Goal: Information Seeking & Learning: Find specific fact

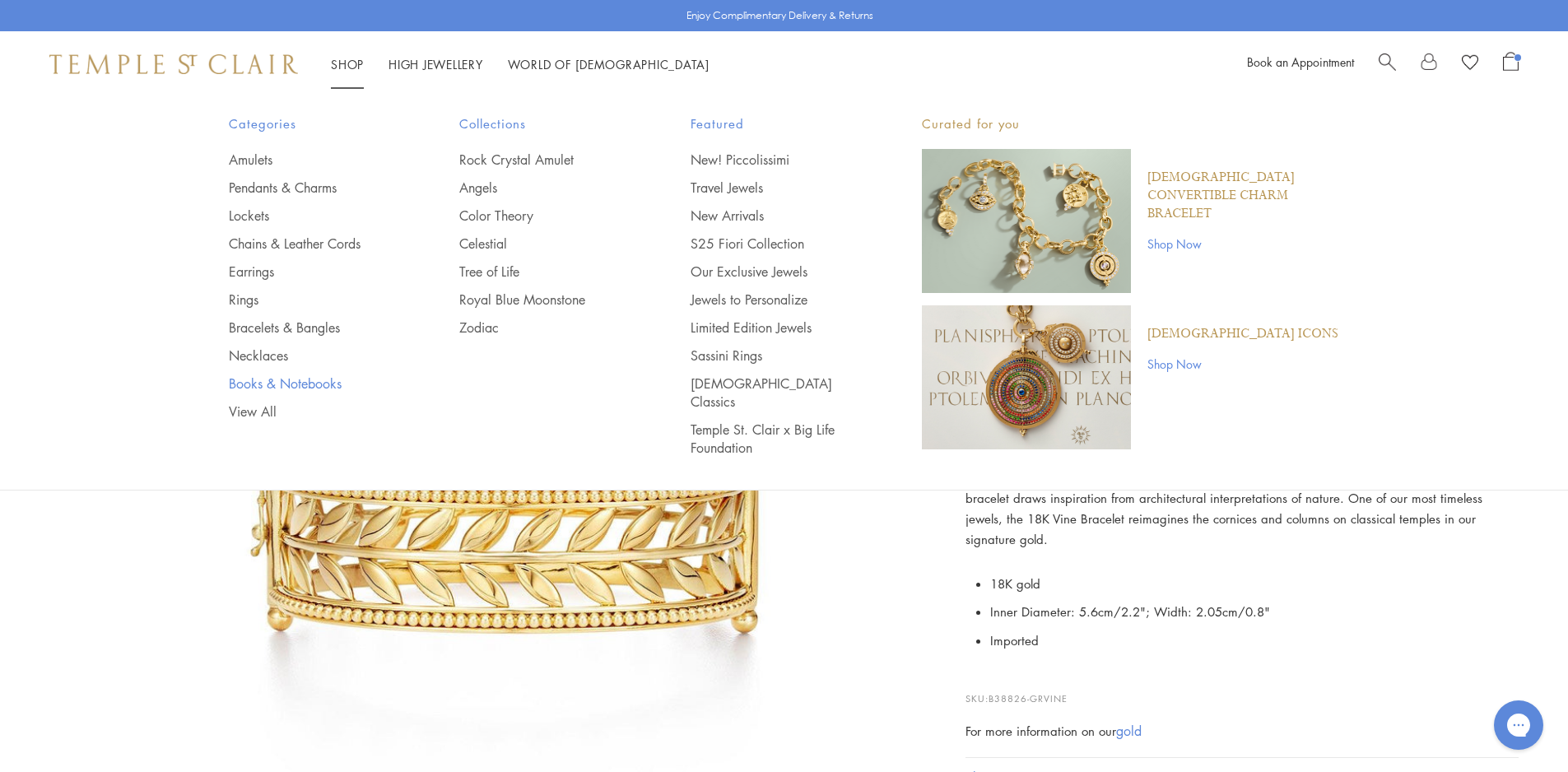
click at [278, 380] on link "Books & Notebooks" at bounding box center [312, 384] width 165 height 18
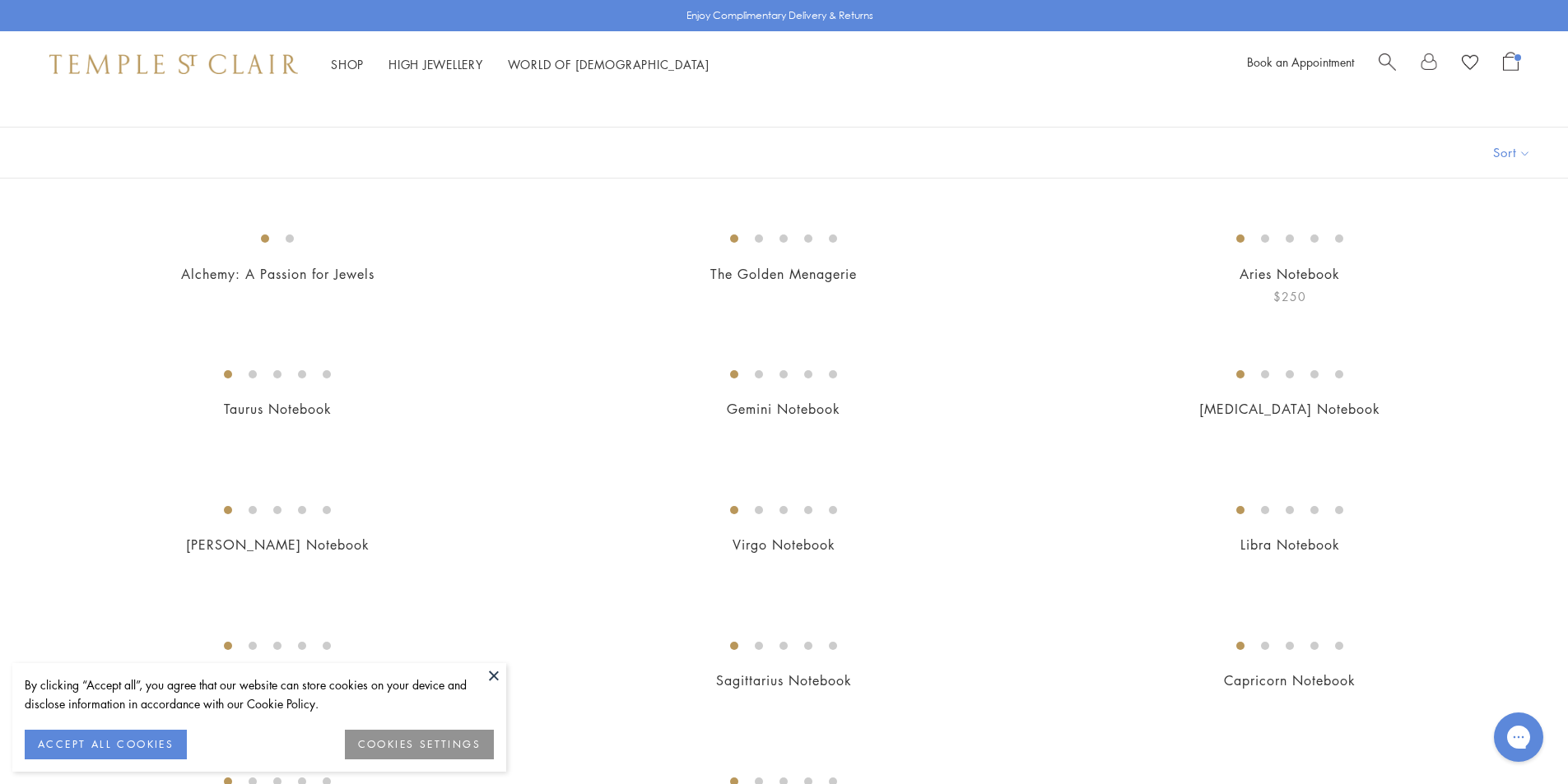
scroll to position [247, 0]
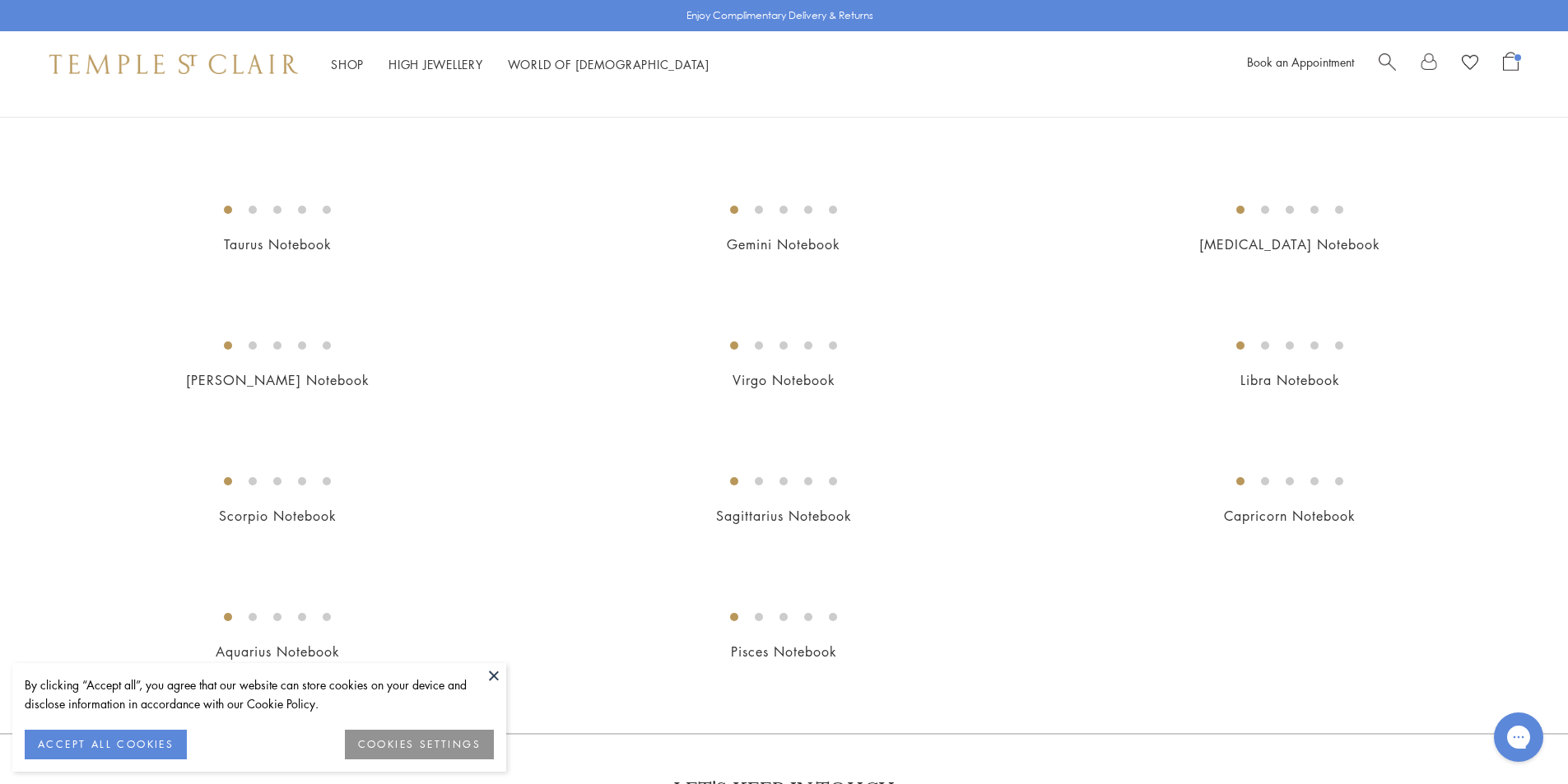
click at [497, 676] on button at bounding box center [494, 675] width 25 height 25
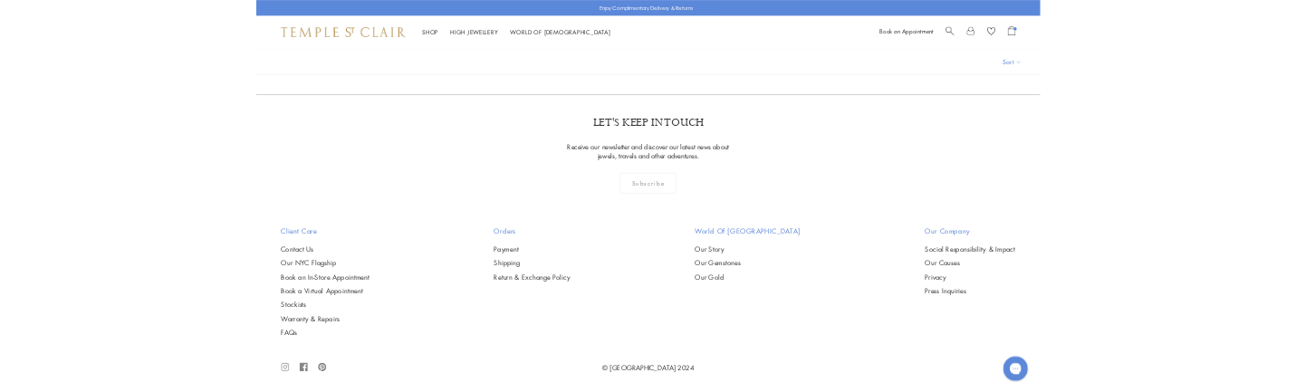
scroll to position [2106, 0]
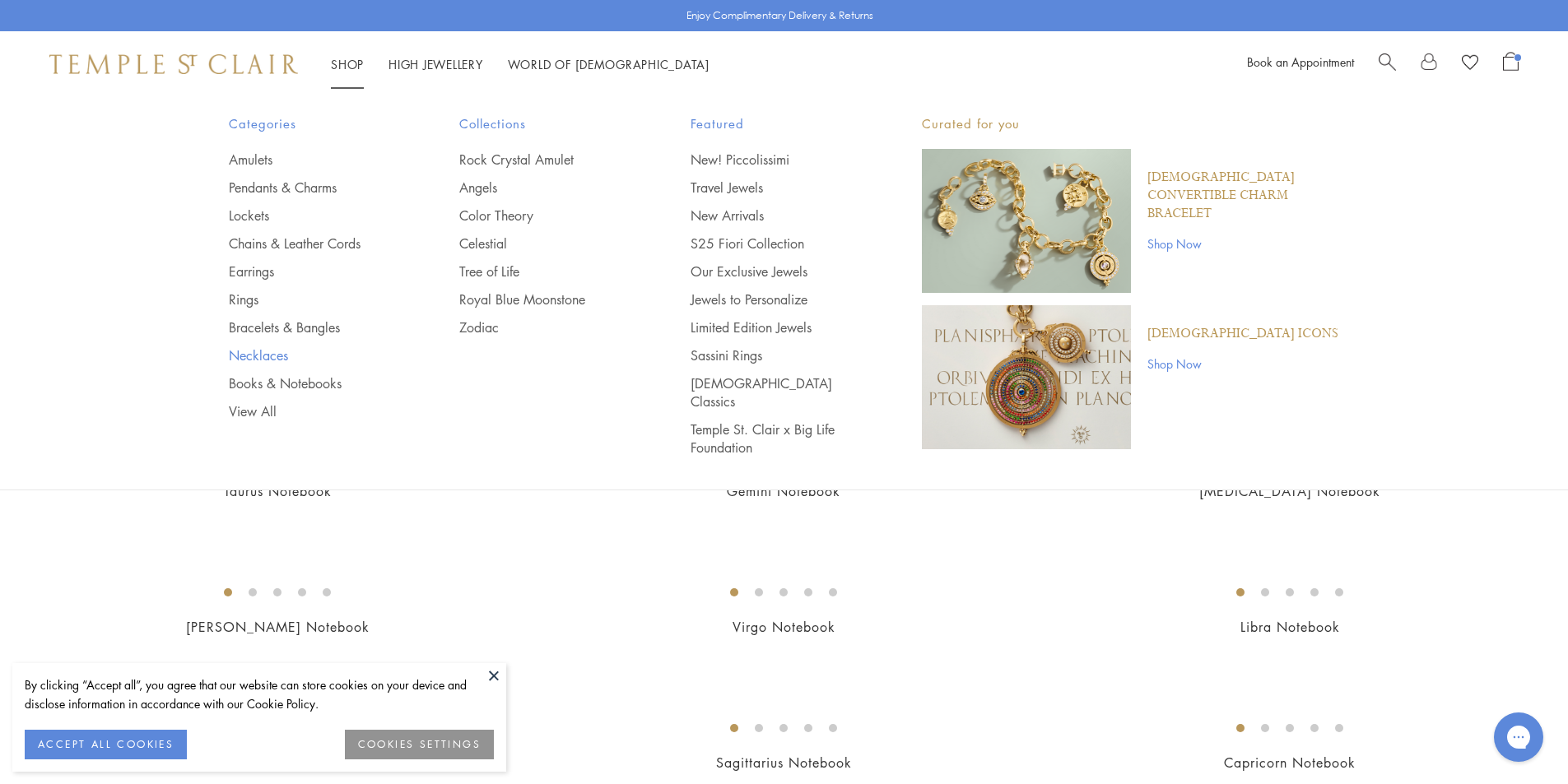
click at [260, 352] on link "Necklaces" at bounding box center [312, 355] width 165 height 18
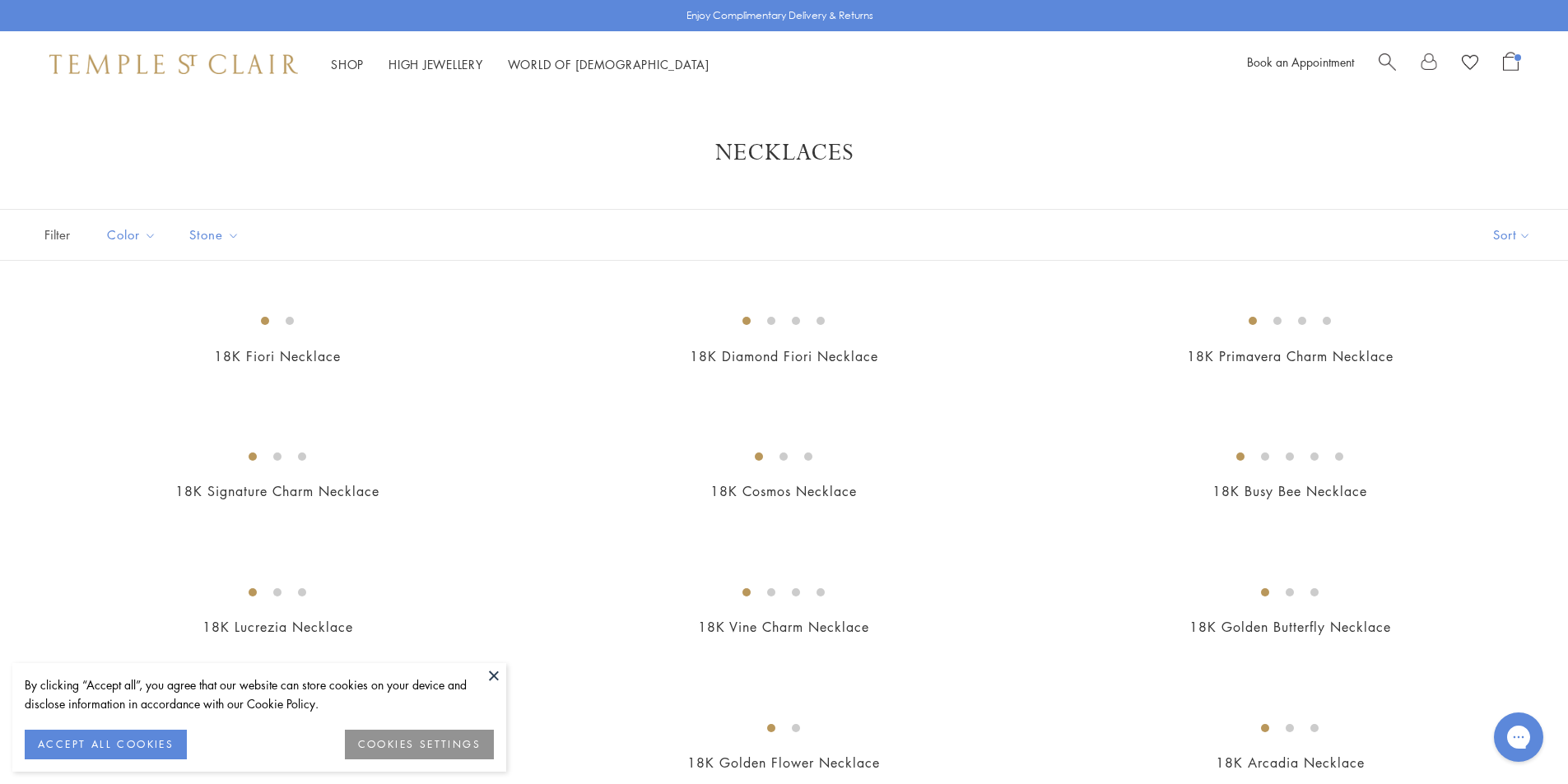
click at [488, 673] on button at bounding box center [494, 675] width 25 height 25
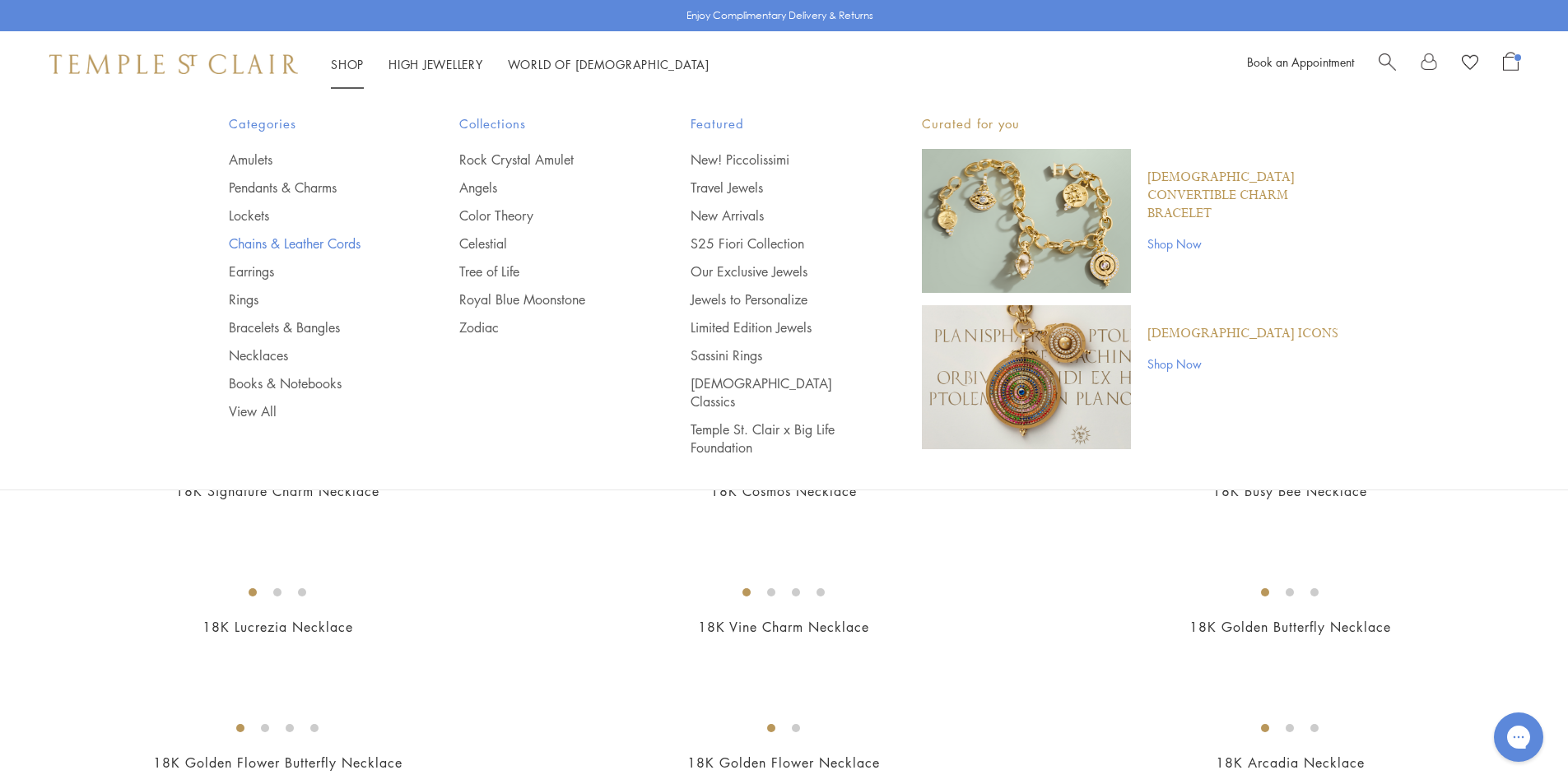
click at [260, 240] on link "Chains & Leather Cords" at bounding box center [312, 243] width 165 height 18
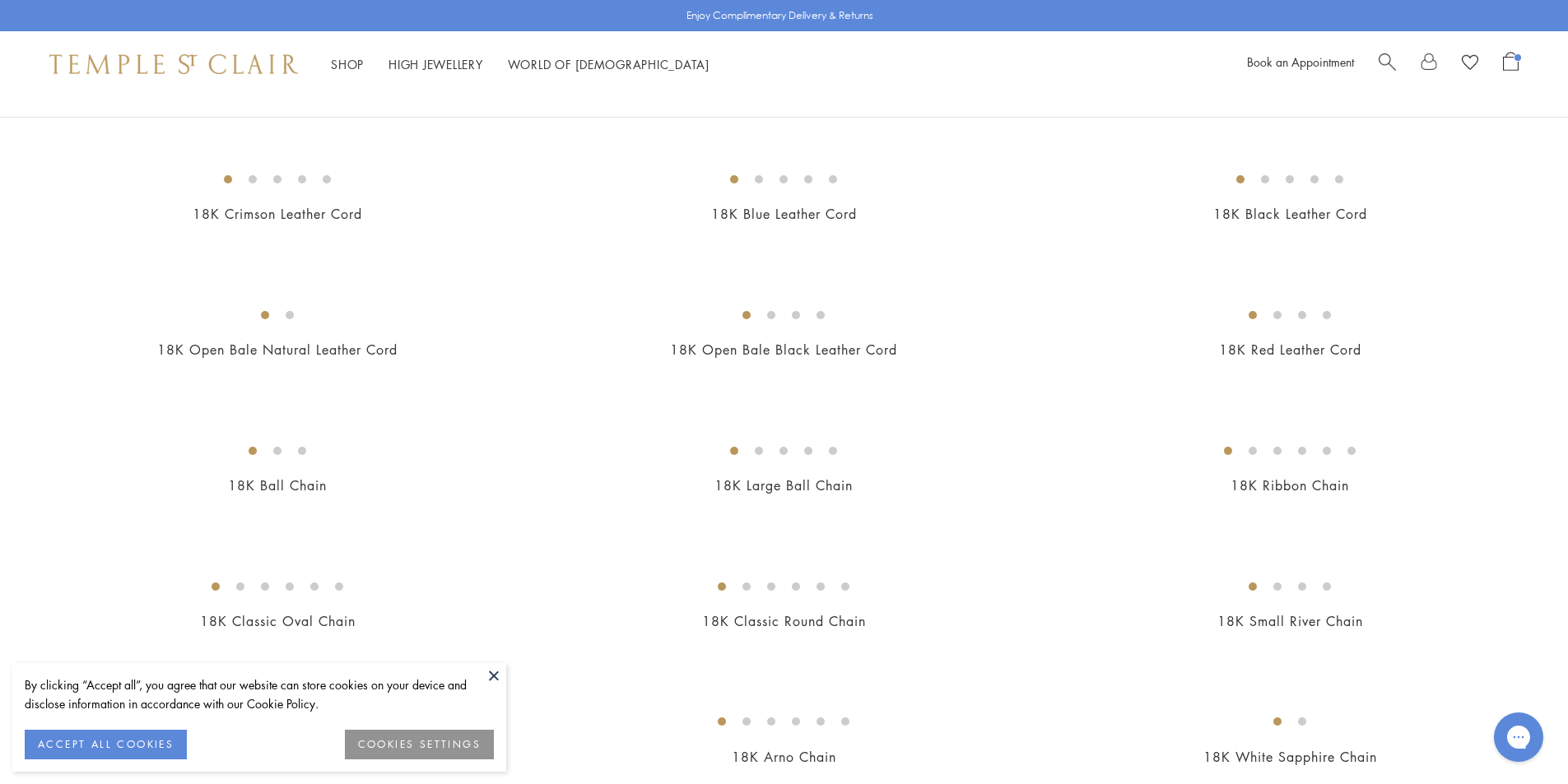
scroll to position [412, 0]
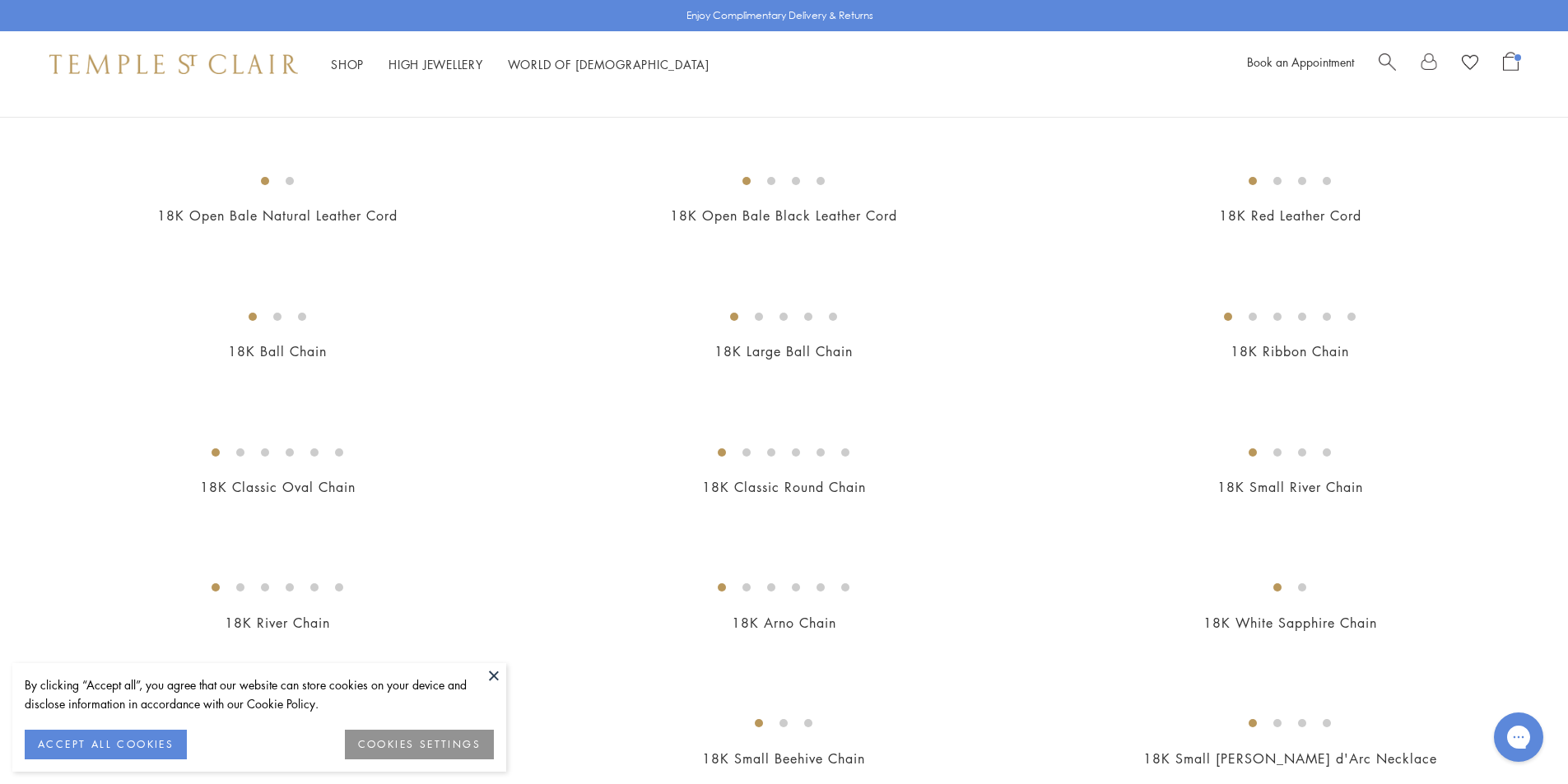
click at [478, 678] on div "By clicking “Accept all”, you agree that our website can store cookies on your …" at bounding box center [259, 694] width 469 height 38
click at [495, 675] on button at bounding box center [494, 675] width 25 height 25
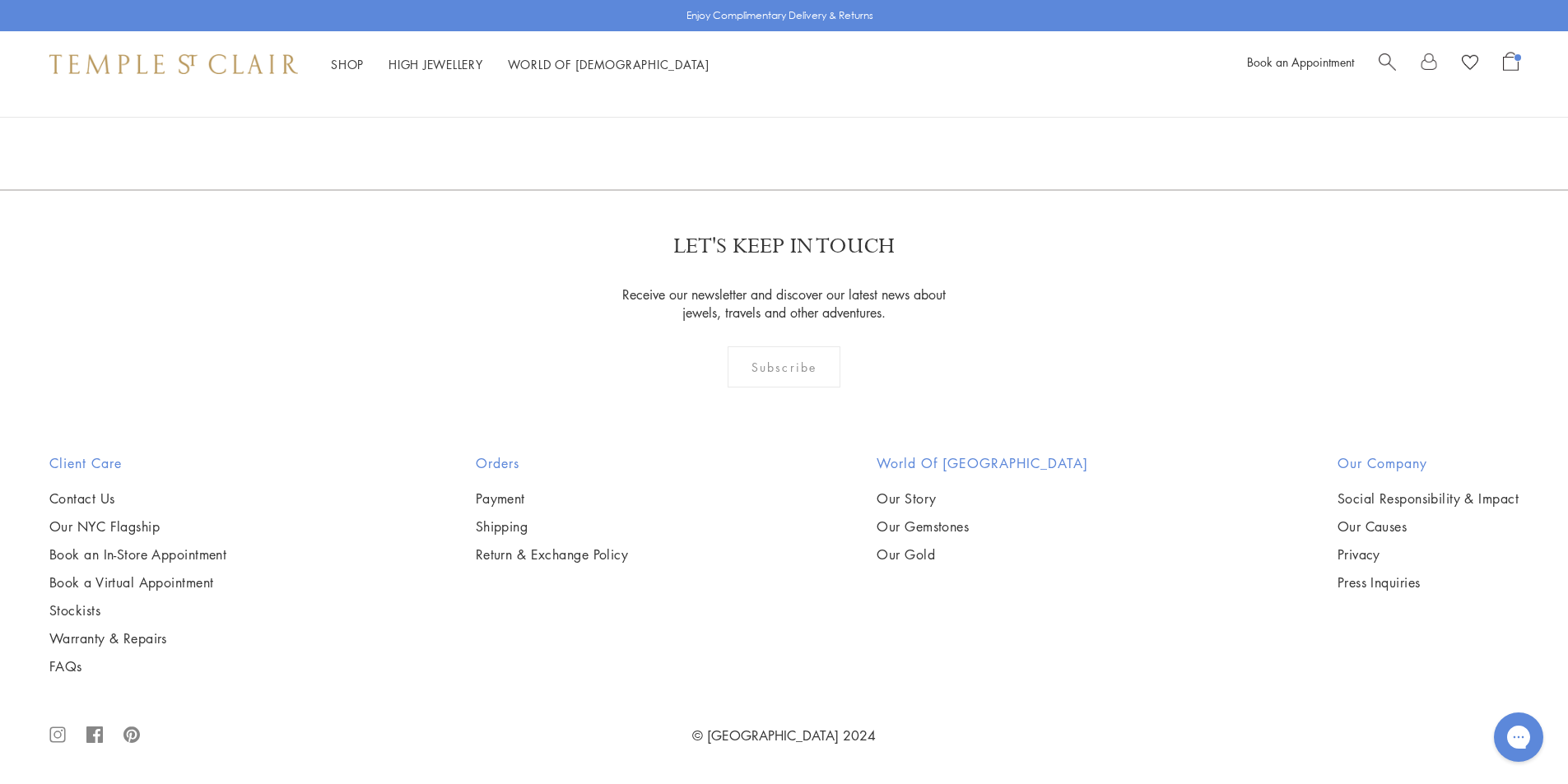
scroll to position [2698, 0]
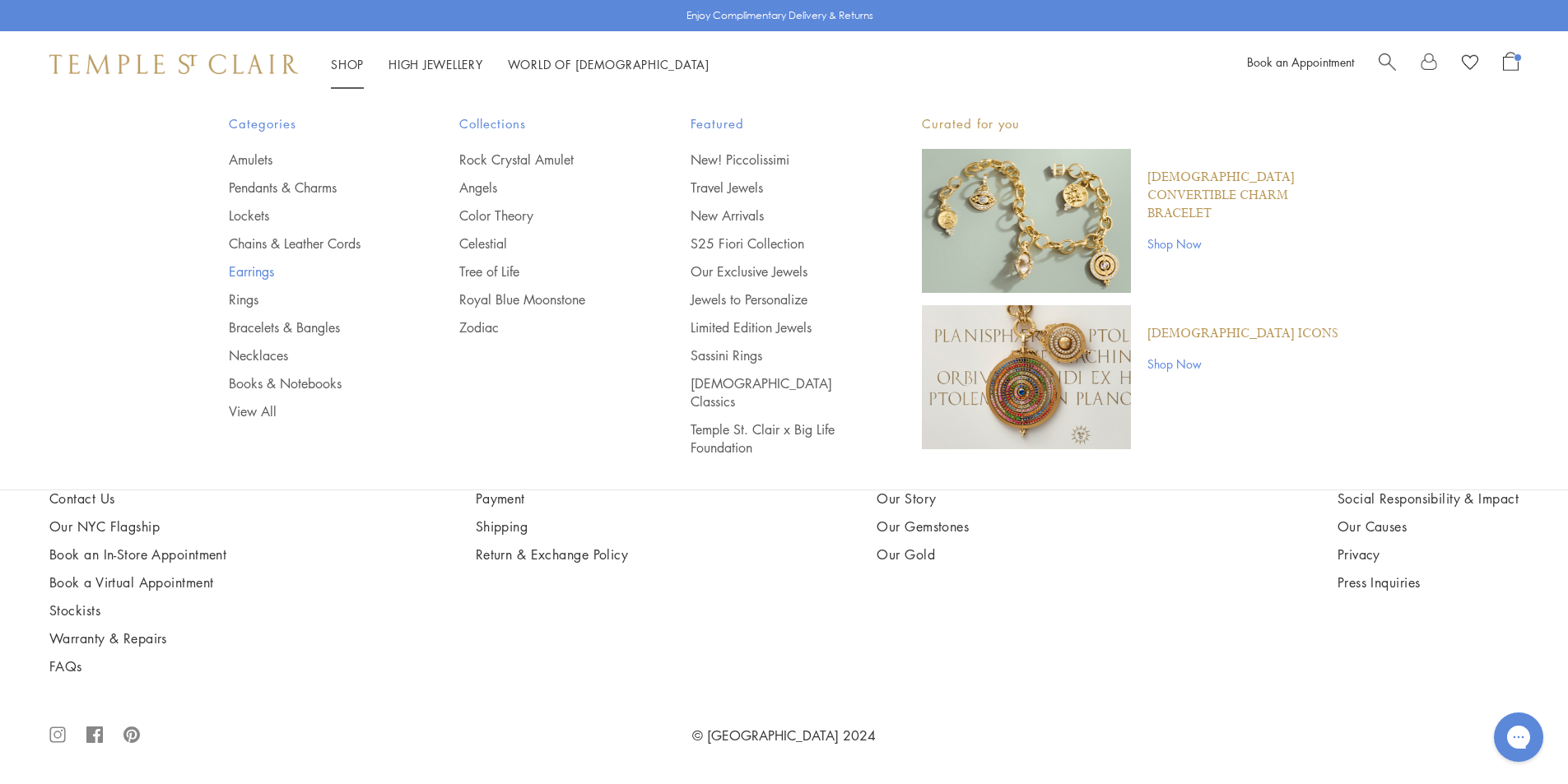
click at [254, 273] on link "Earrings" at bounding box center [312, 272] width 165 height 18
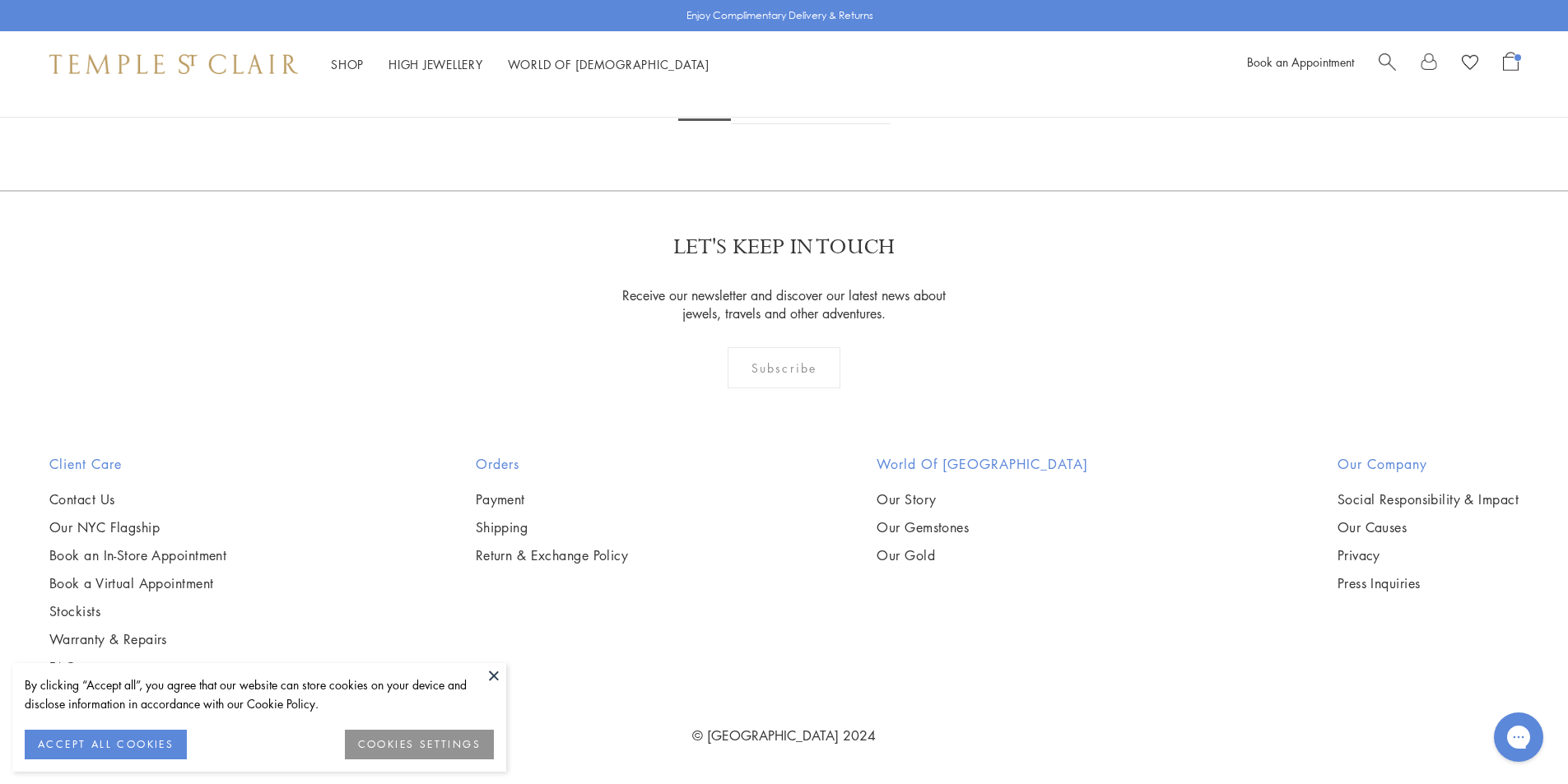
scroll to position [6664, 0]
click at [0, 0] on img at bounding box center [0, 0] width 0 height 0
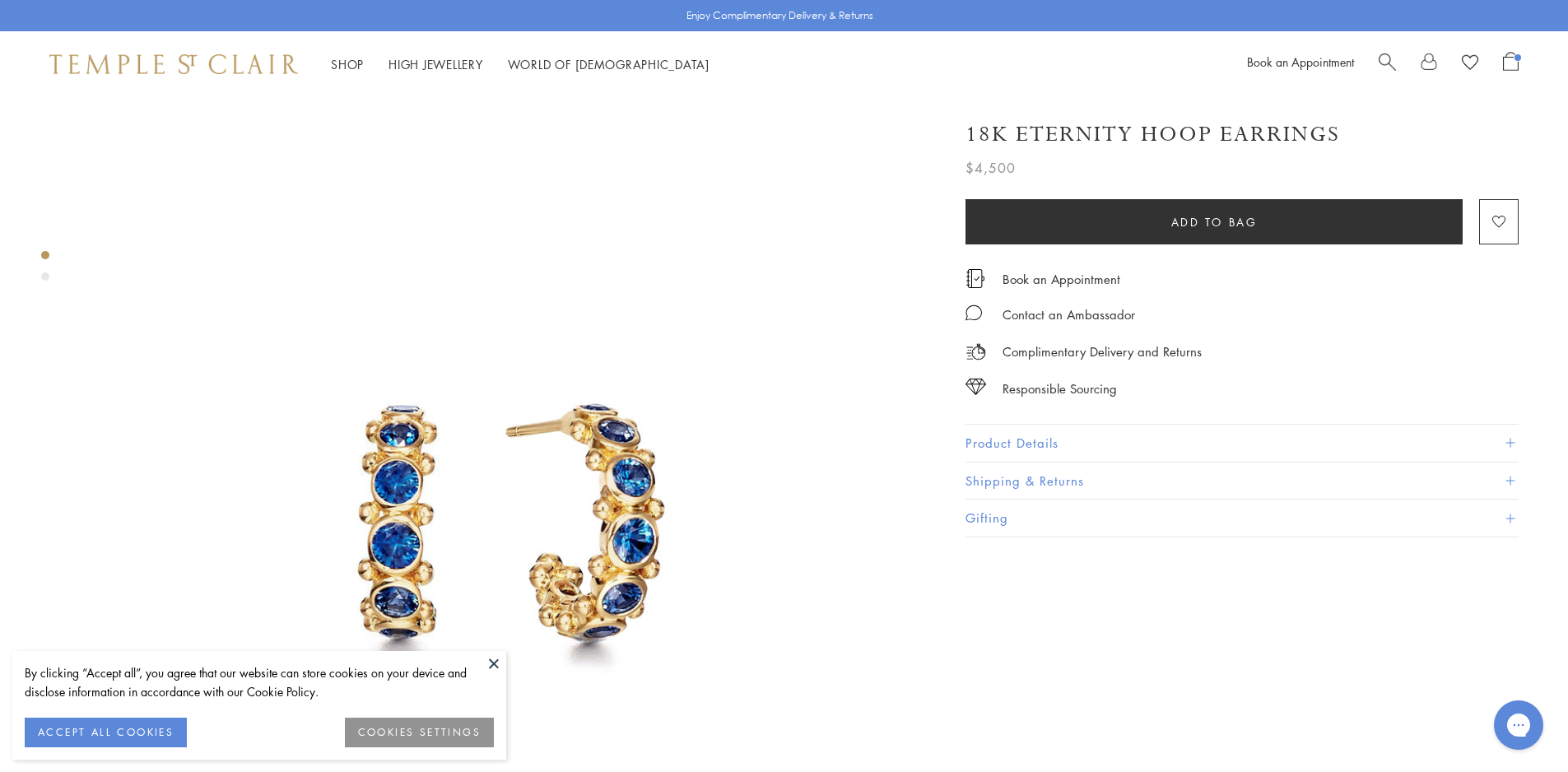
click at [1044, 435] on button "Product Details" at bounding box center [1242, 443] width 554 height 37
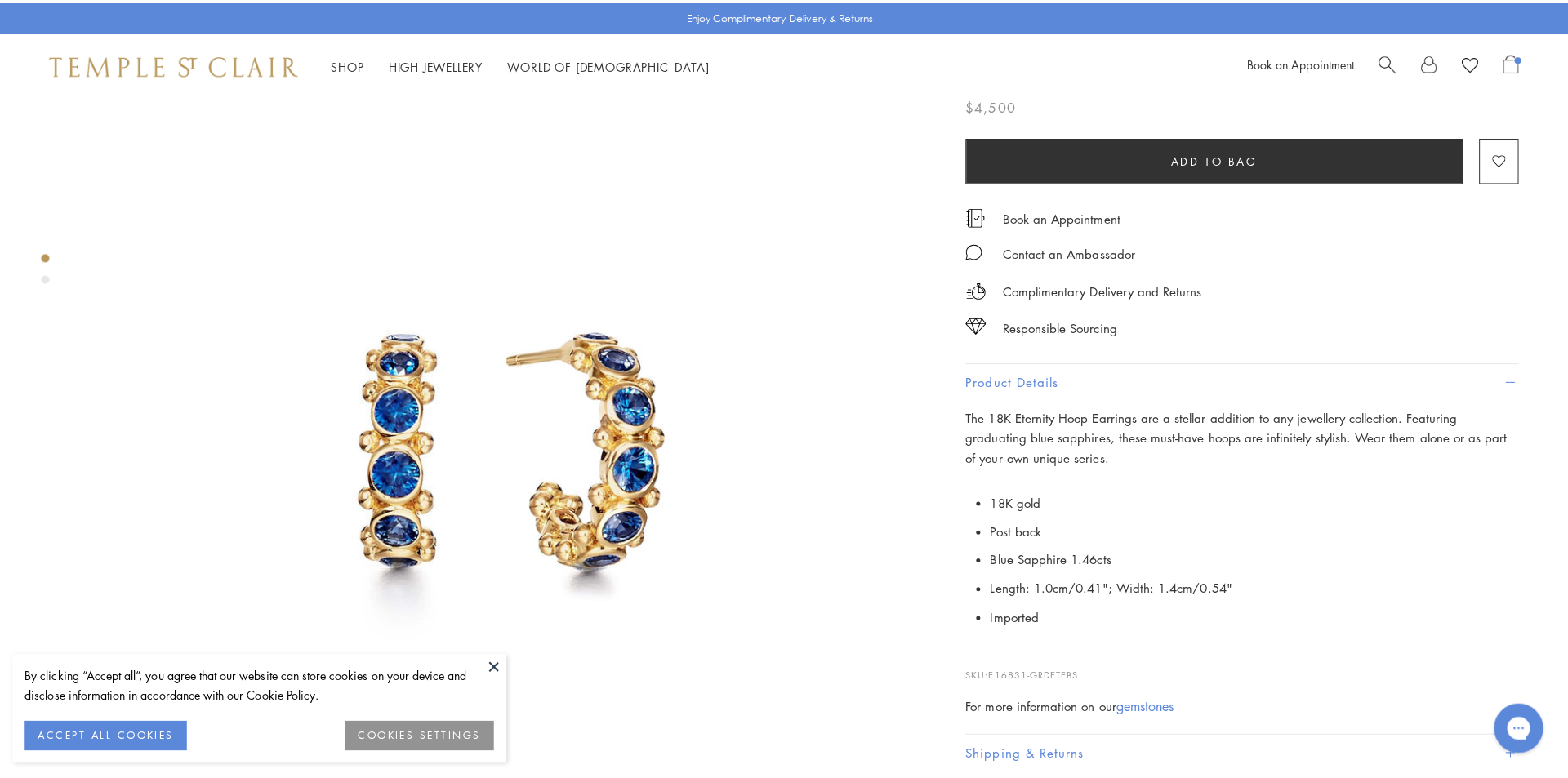
scroll to position [408, 0]
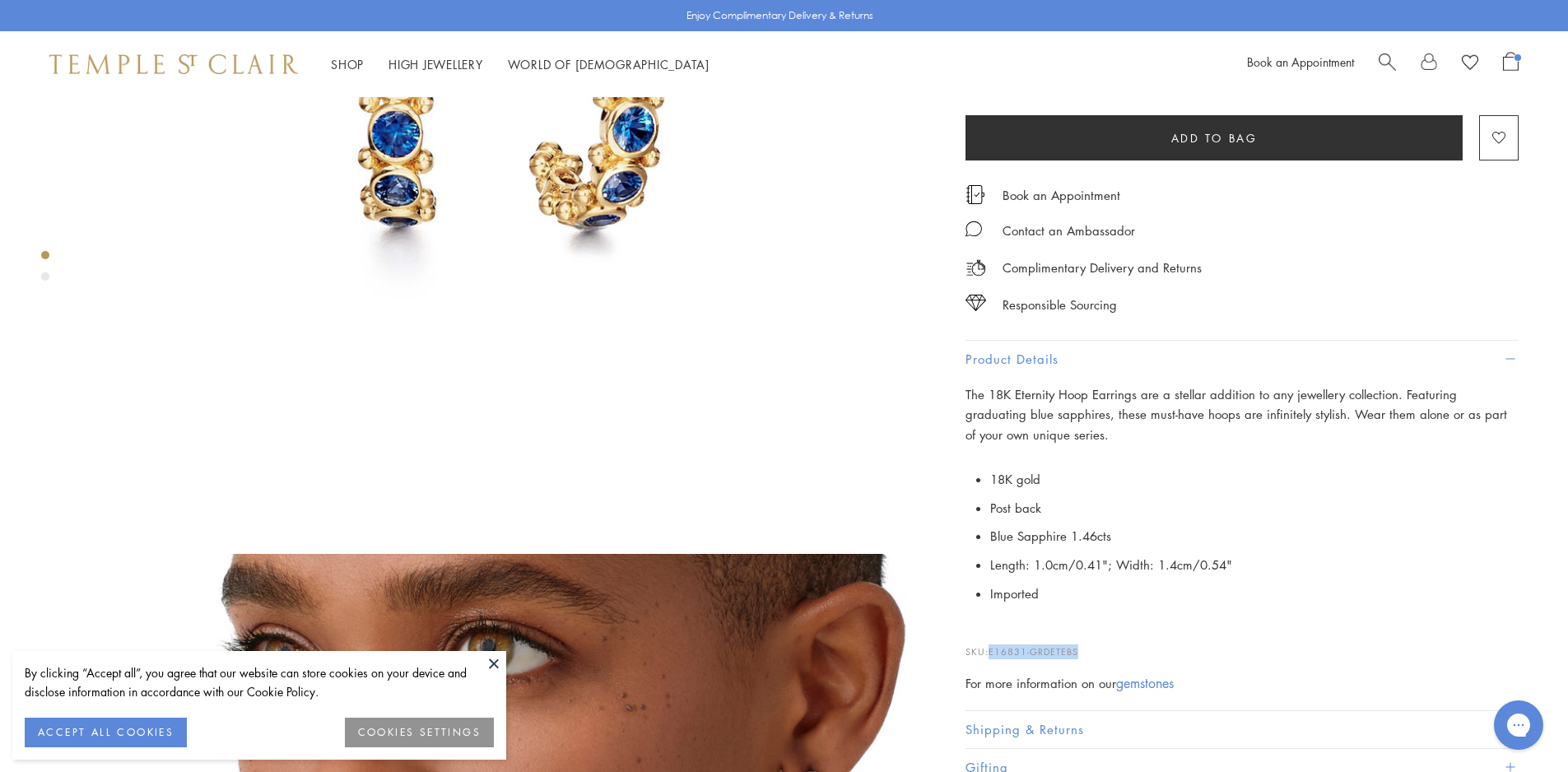
drag, startPoint x: 1083, startPoint y: 648, endPoint x: 990, endPoint y: 650, distance: 93.0
click at [990, 650] on p "SKU: E16831-GRDETEBS" at bounding box center [1242, 644] width 554 height 31
copy span "E16831-GRDETEBS"
click at [1386, 59] on span "Search" at bounding box center [1387, 60] width 17 height 17
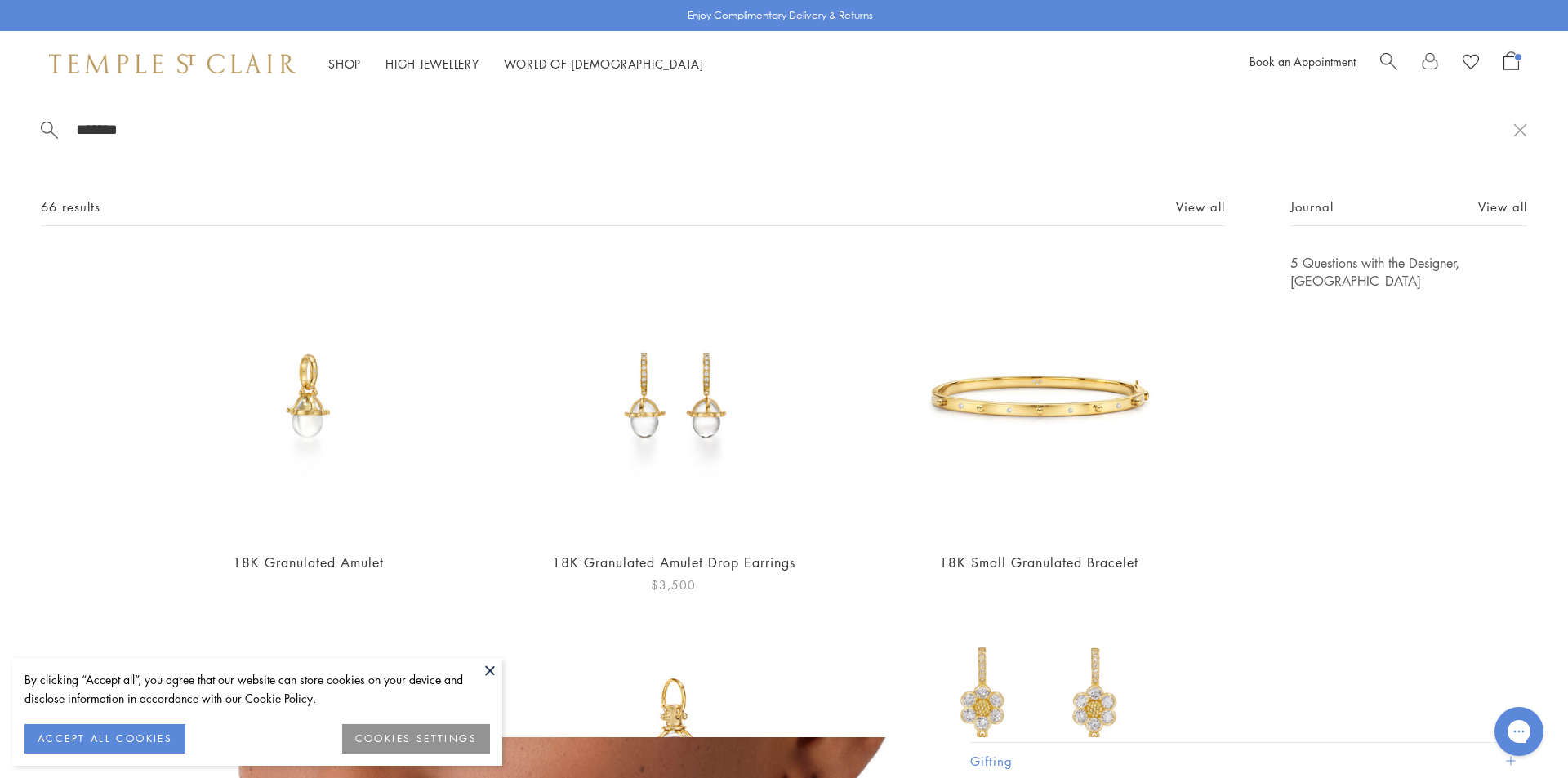
type input "*******"
click at [707, 368] on img at bounding box center [674, 396] width 283 height 283
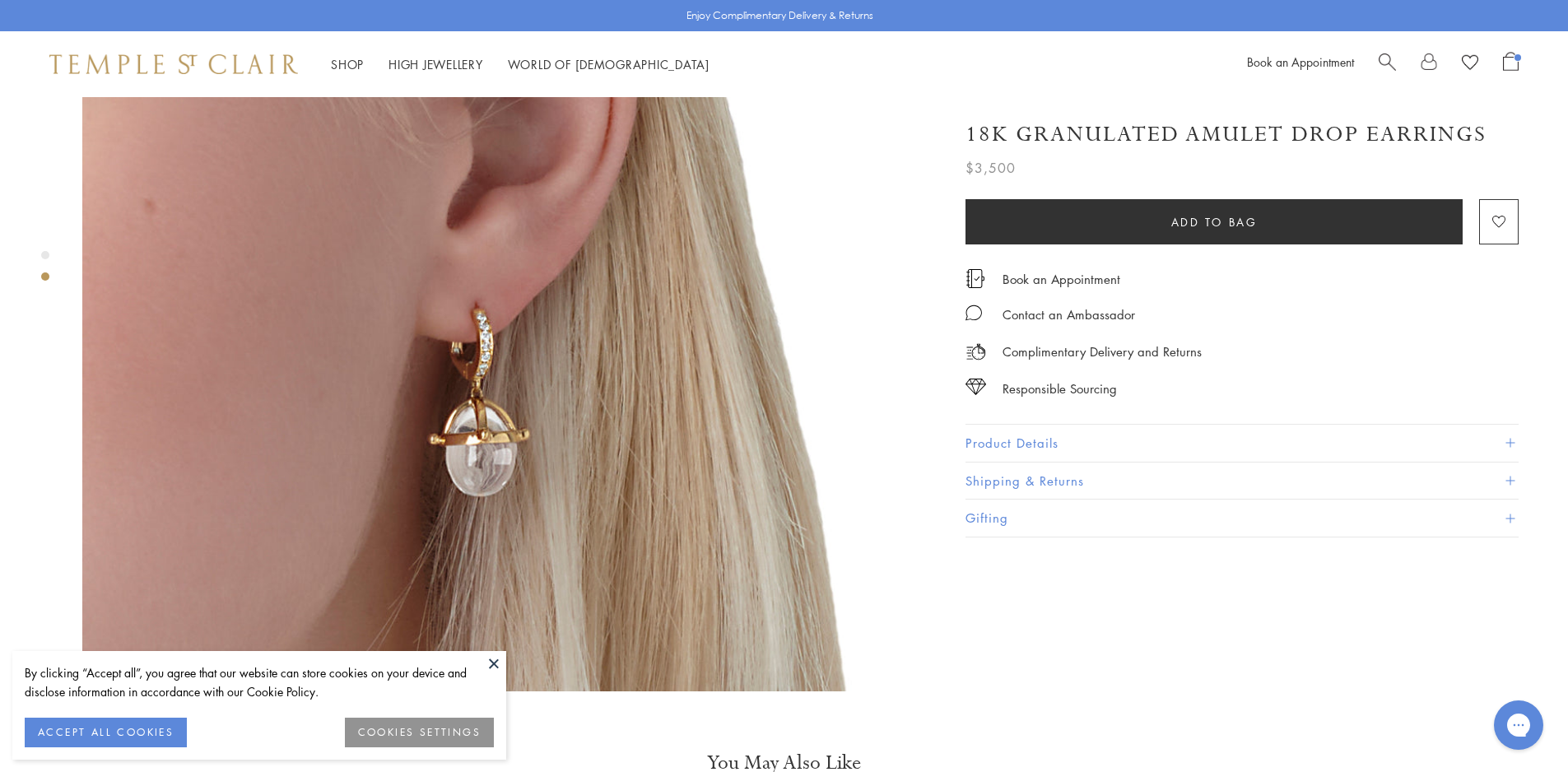
scroll to position [906, 0]
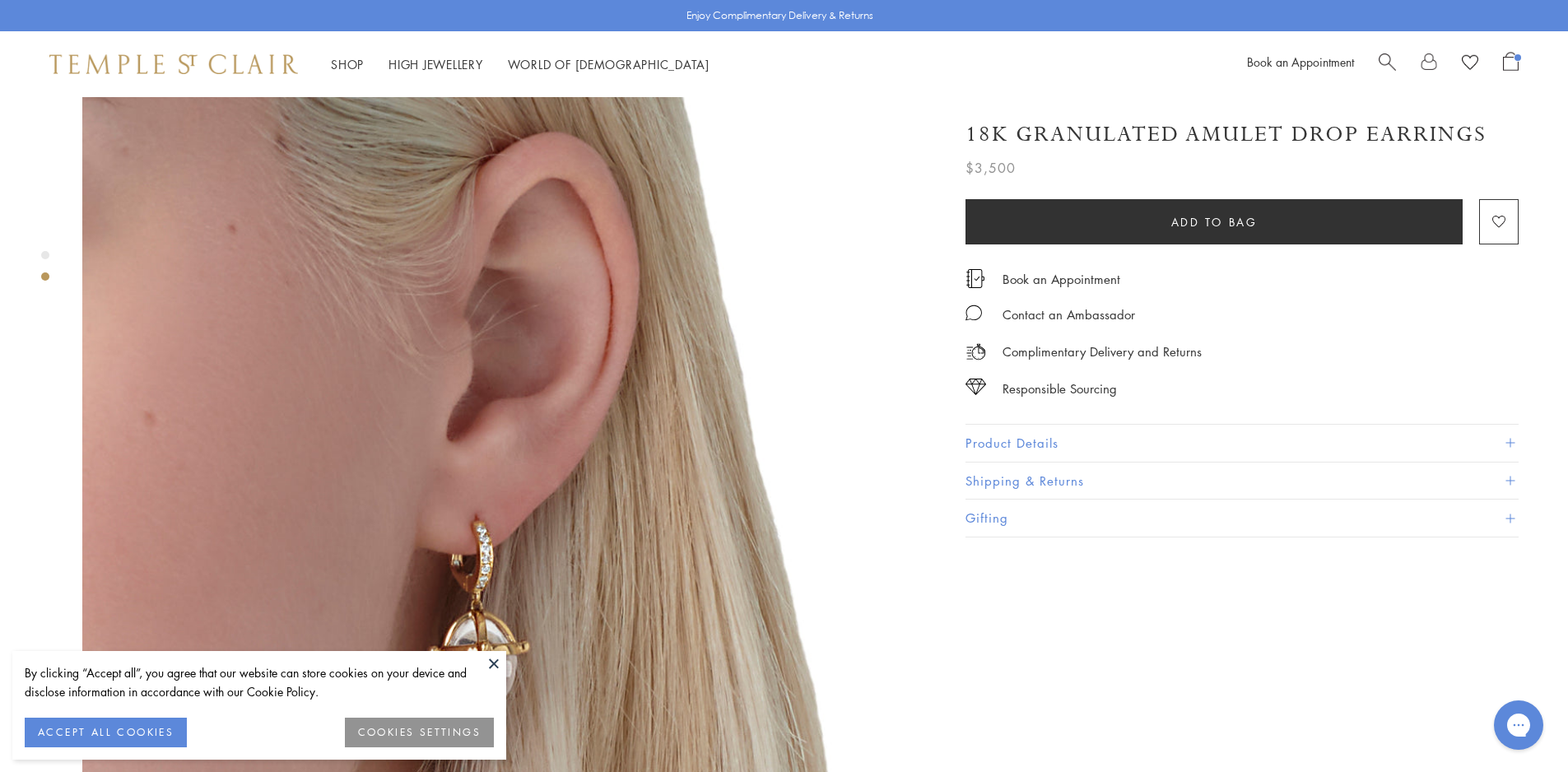
click at [1026, 442] on button "Product Details" at bounding box center [1242, 443] width 554 height 37
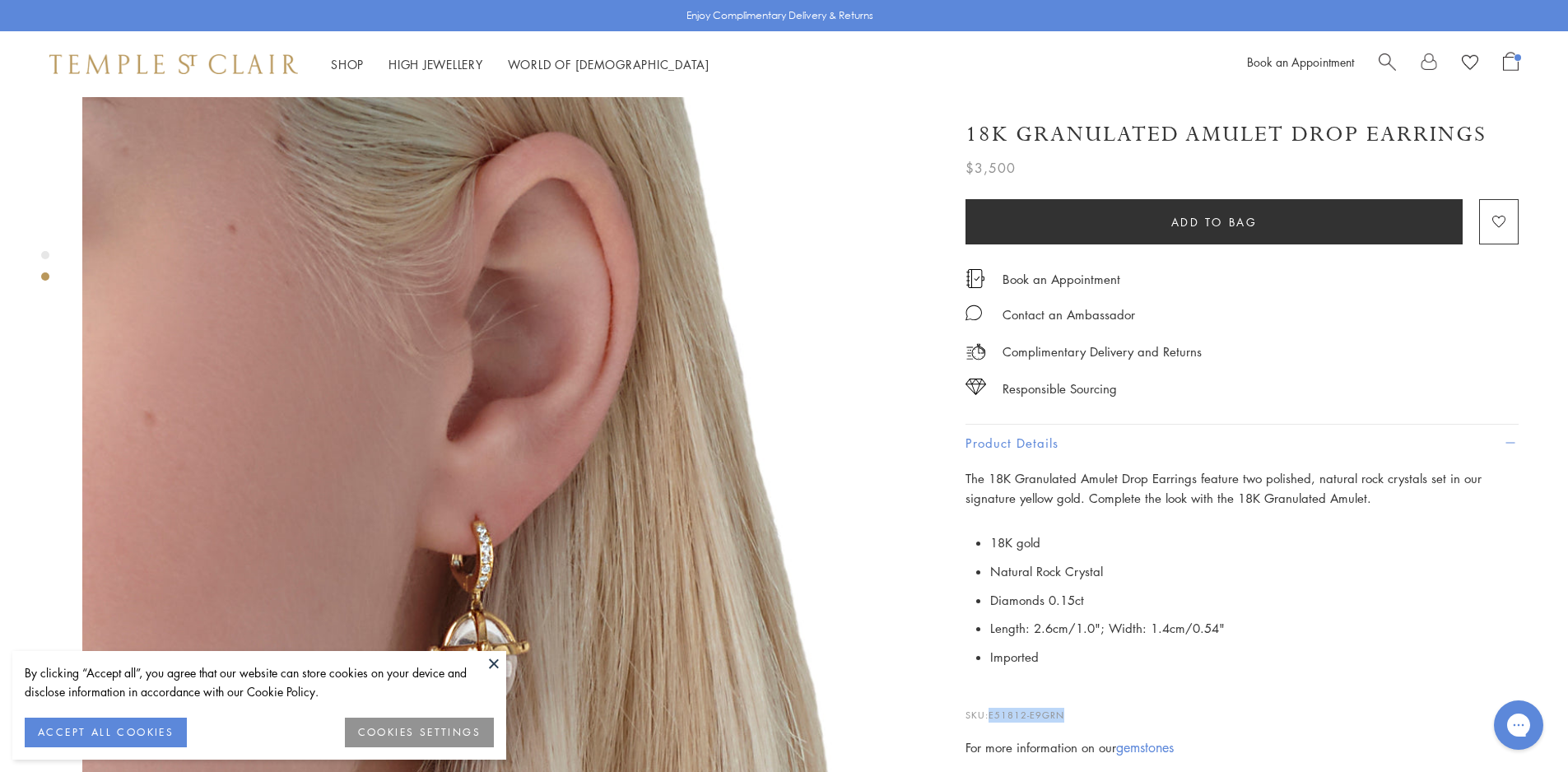
drag, startPoint x: 1072, startPoint y: 707, endPoint x: 992, endPoint y: 711, distance: 80.1
click at [992, 714] on p "SKU: E51812-E9GRN" at bounding box center [1242, 707] width 554 height 31
copy span "E51812-E9GRN"
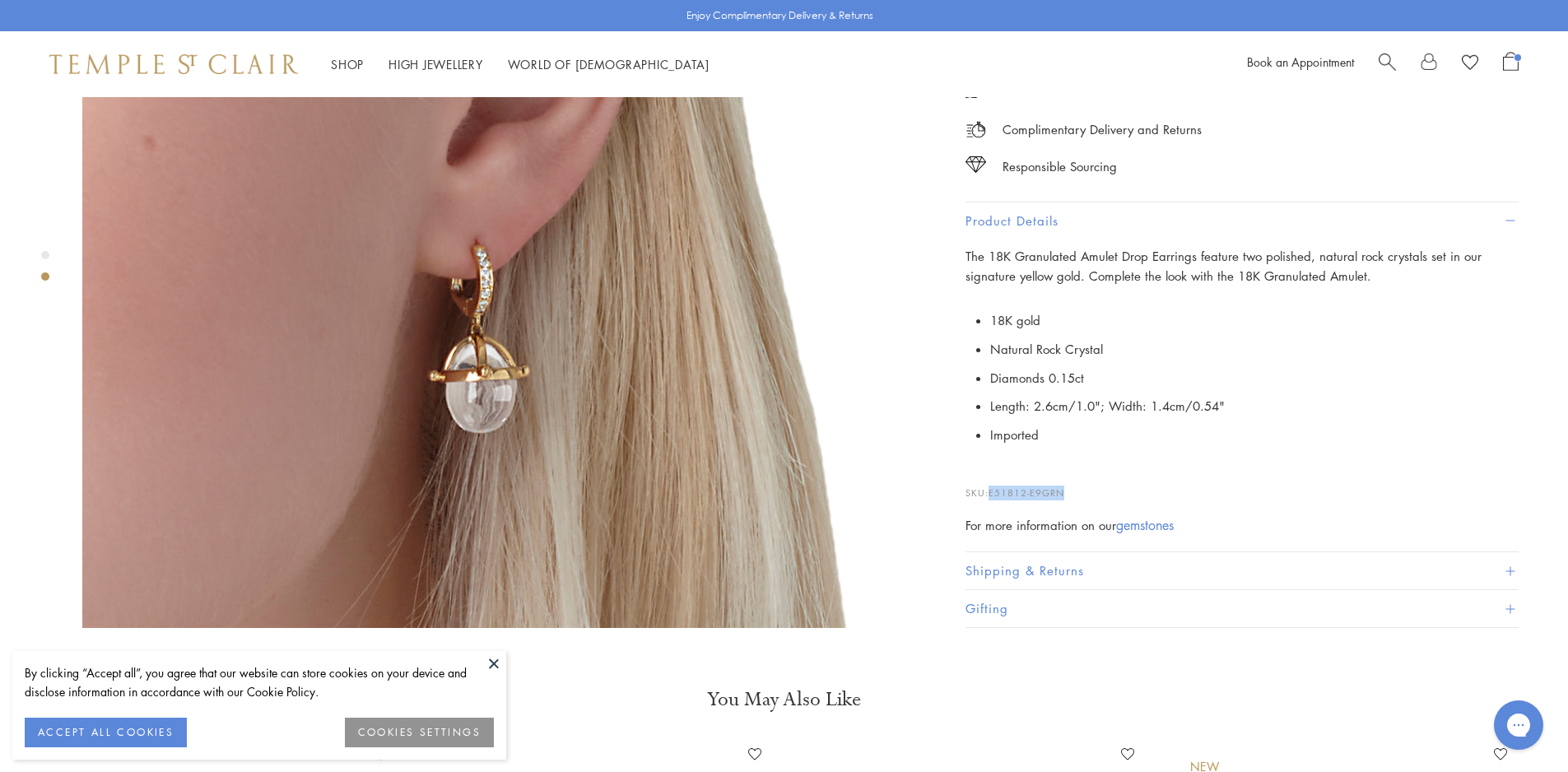
scroll to position [1153, 0]
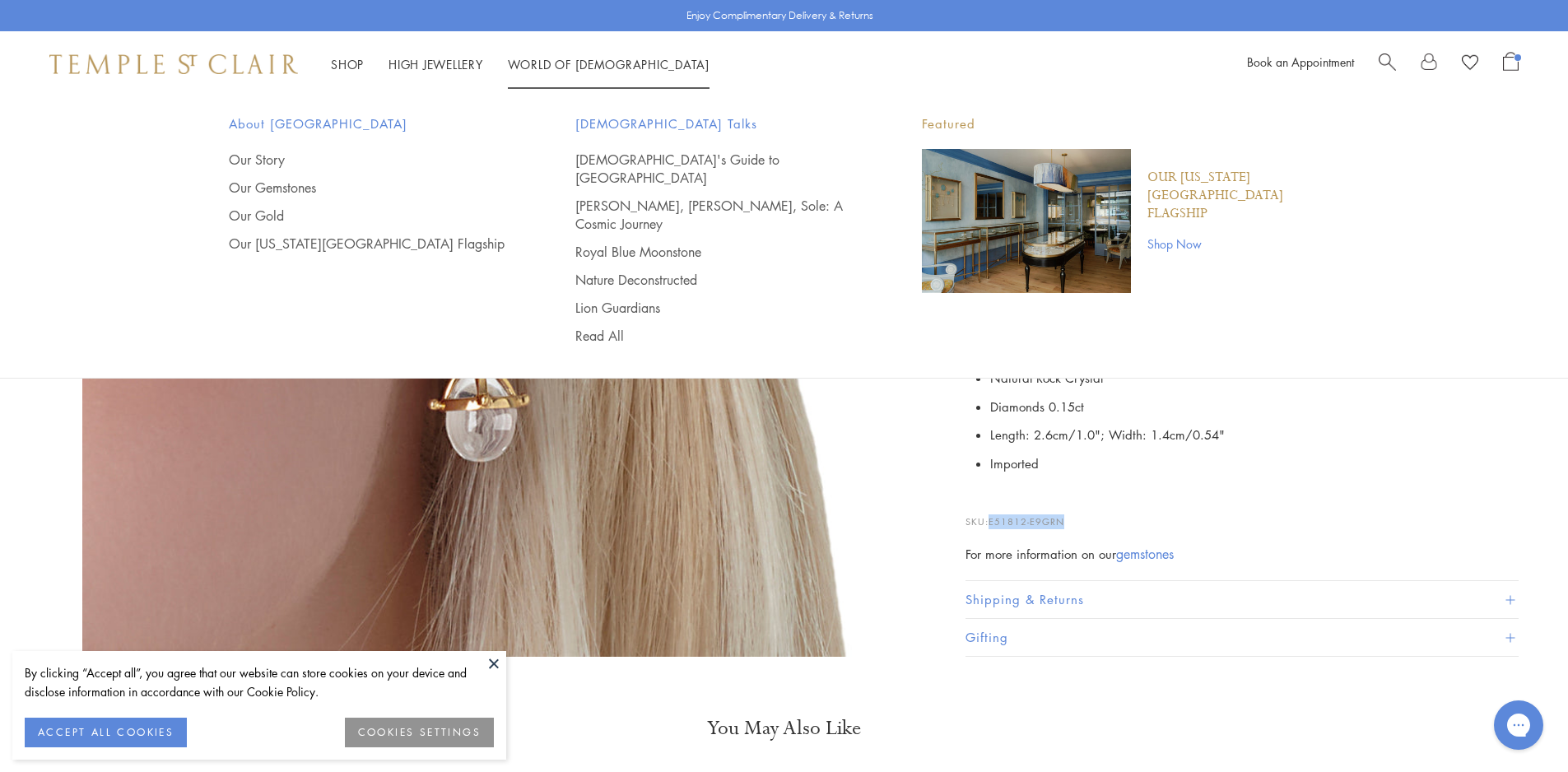
click at [1392, 58] on span "Search" at bounding box center [1387, 60] width 17 height 17
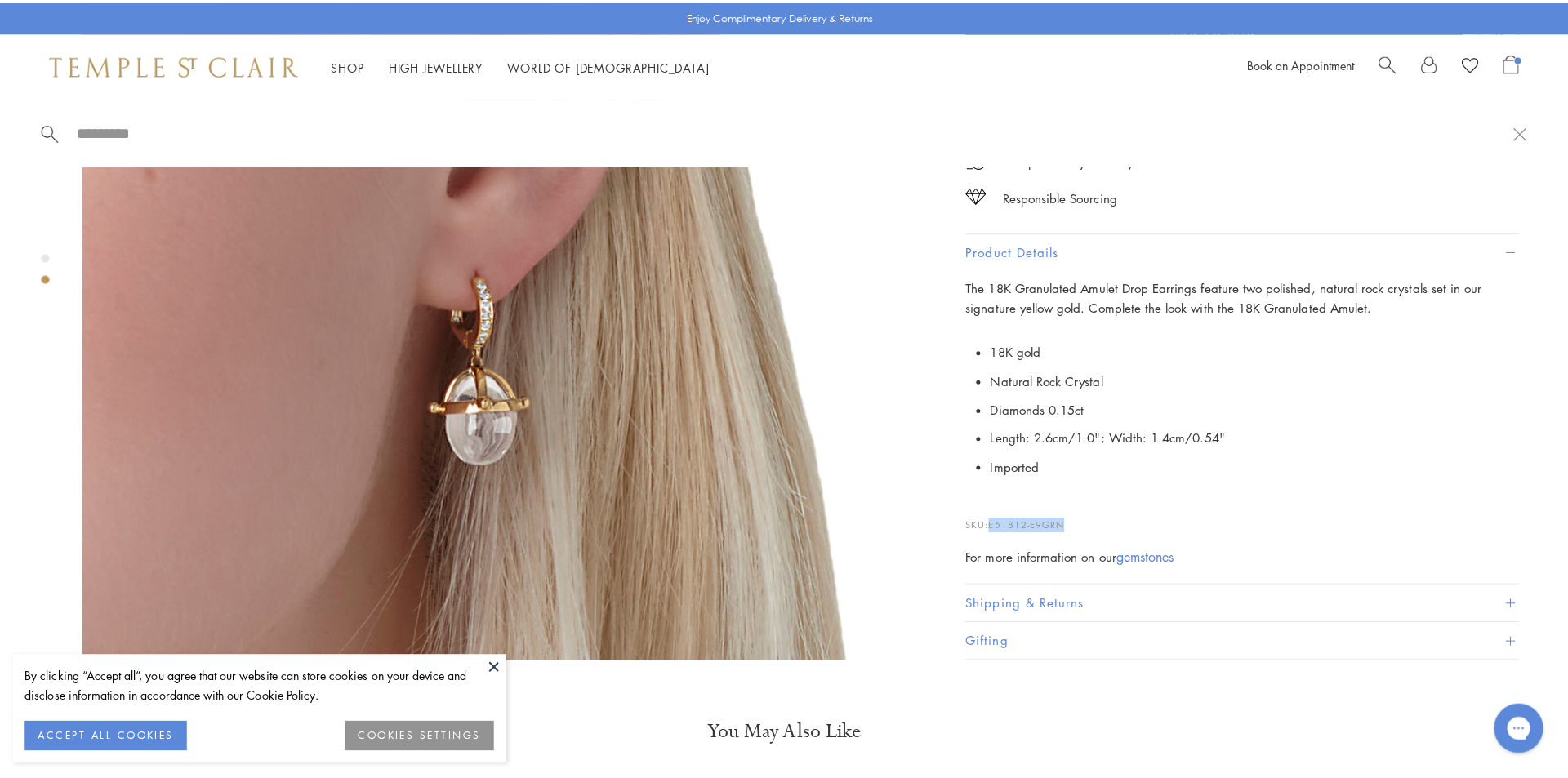
scroll to position [1155, 0]
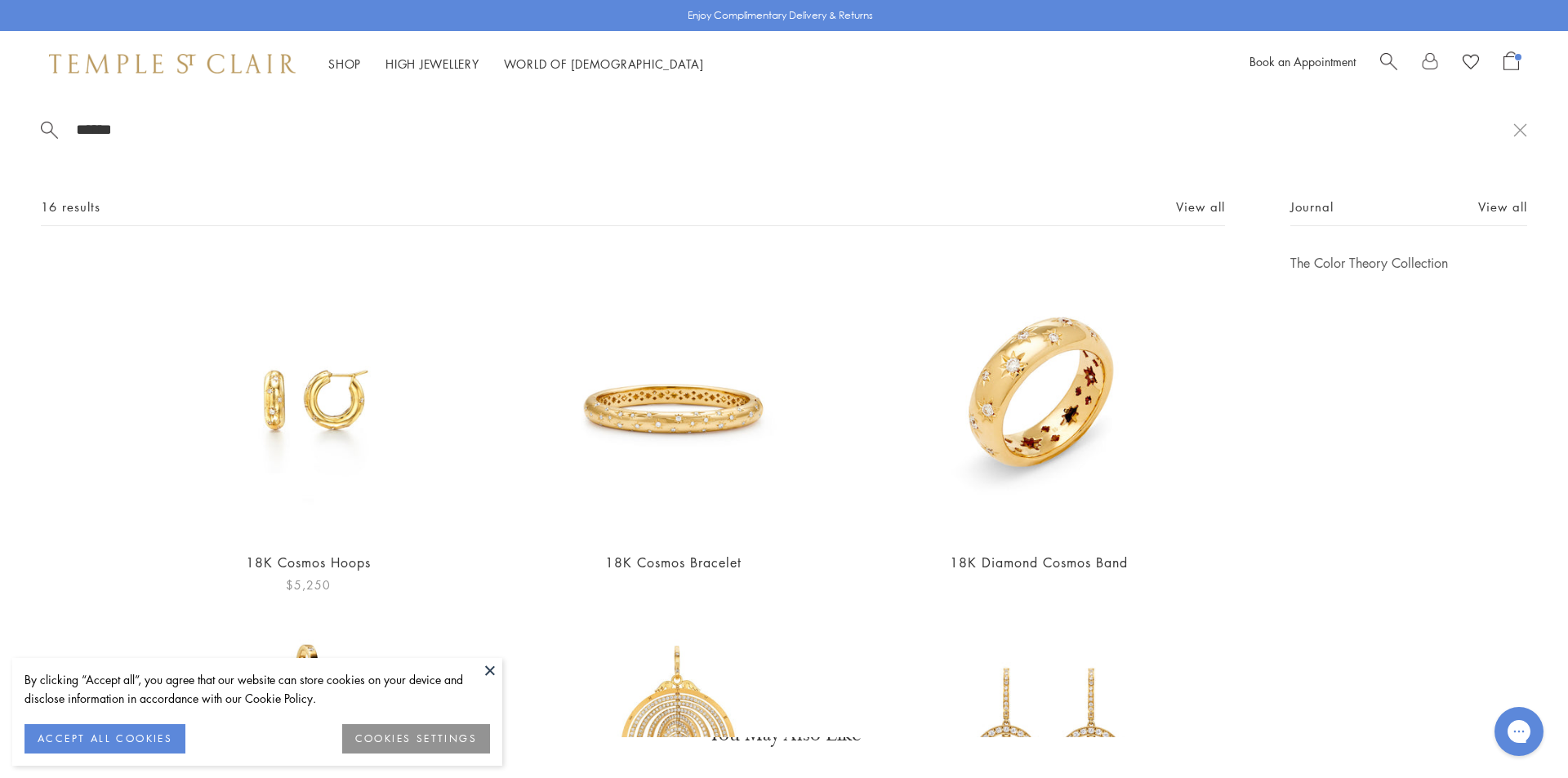
type input "******"
click at [335, 371] on img at bounding box center [308, 396] width 283 height 283
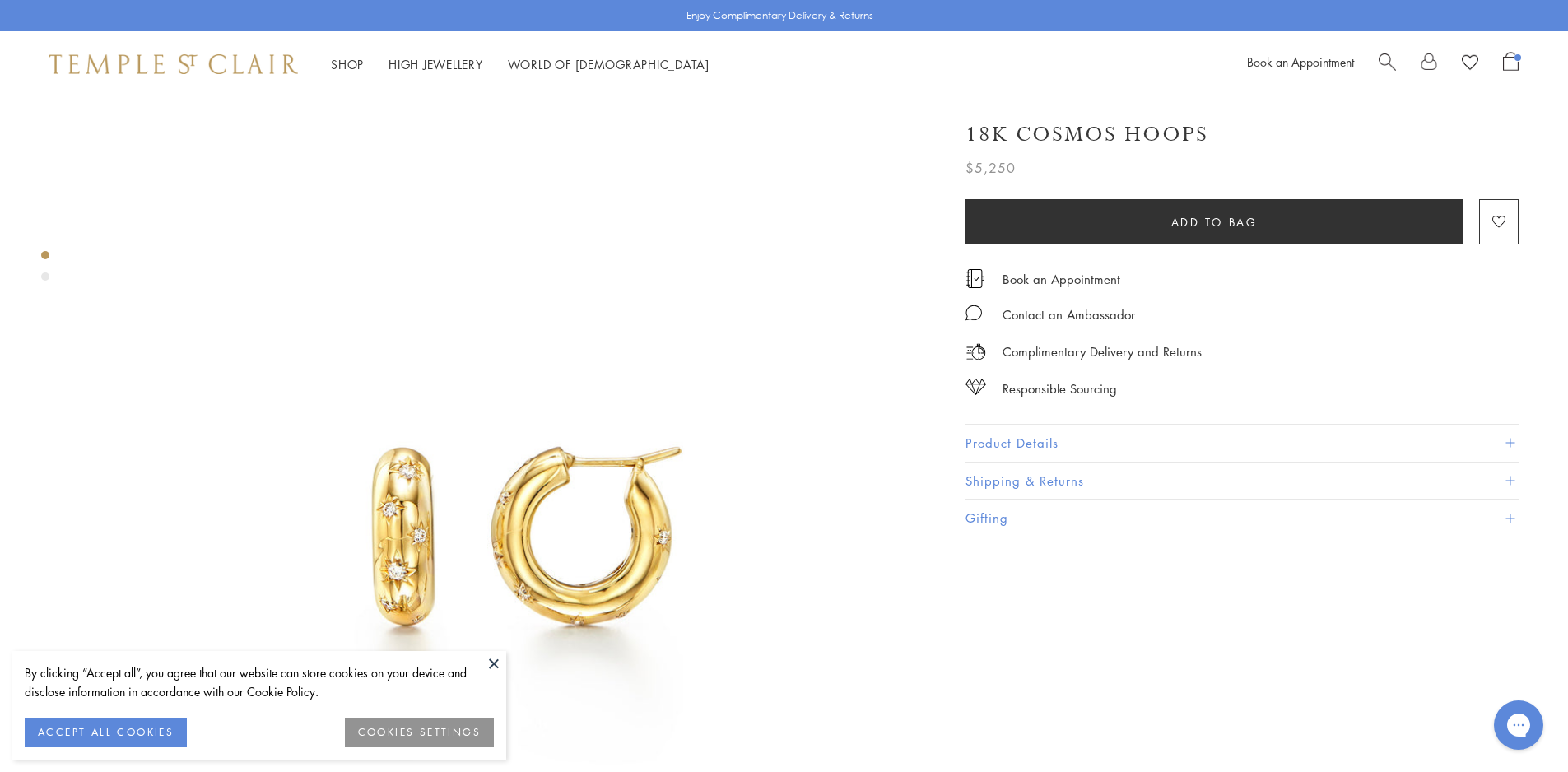
click at [1040, 443] on button "Product Details" at bounding box center [1242, 443] width 554 height 37
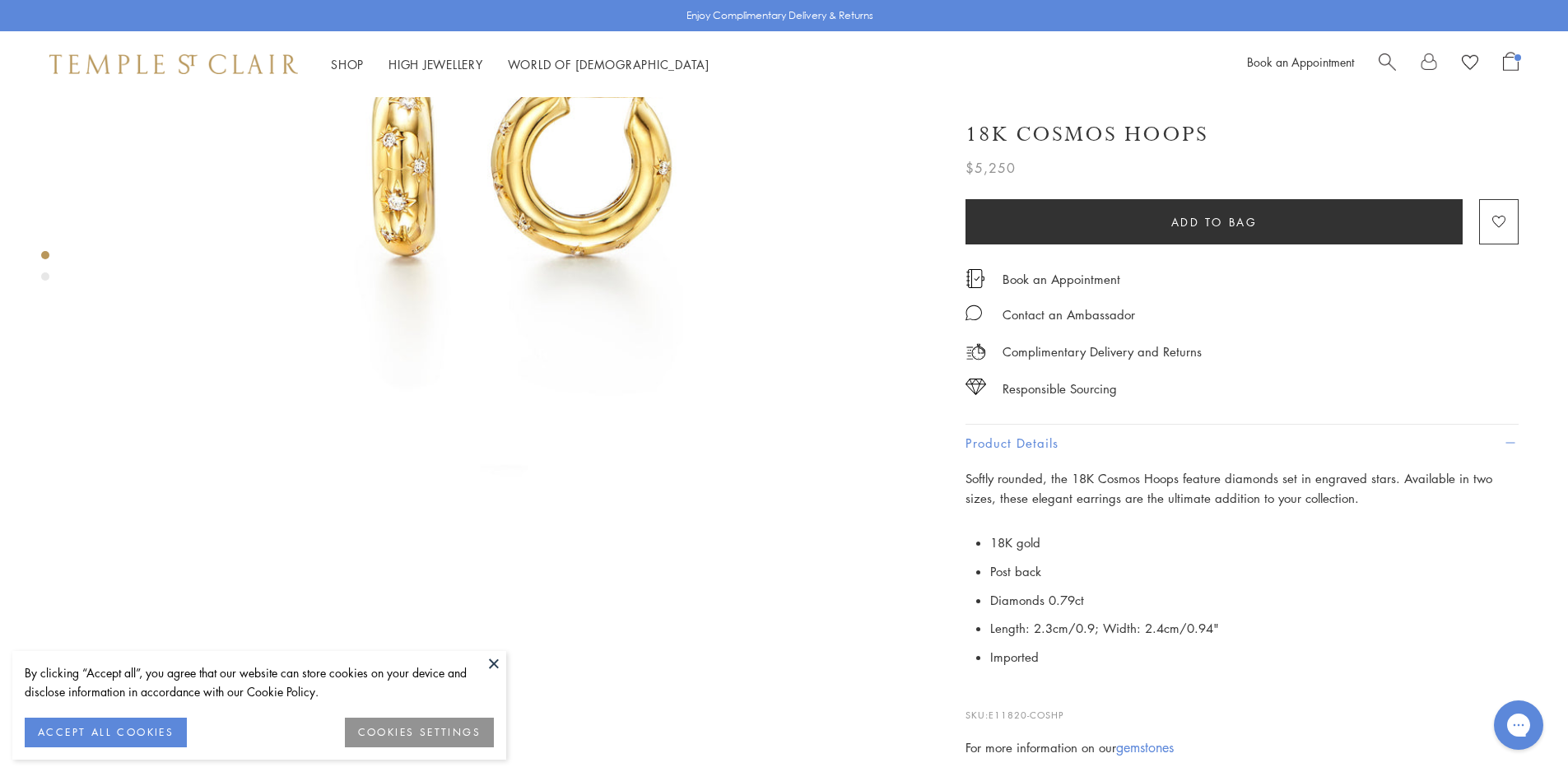
scroll to position [494, 0]
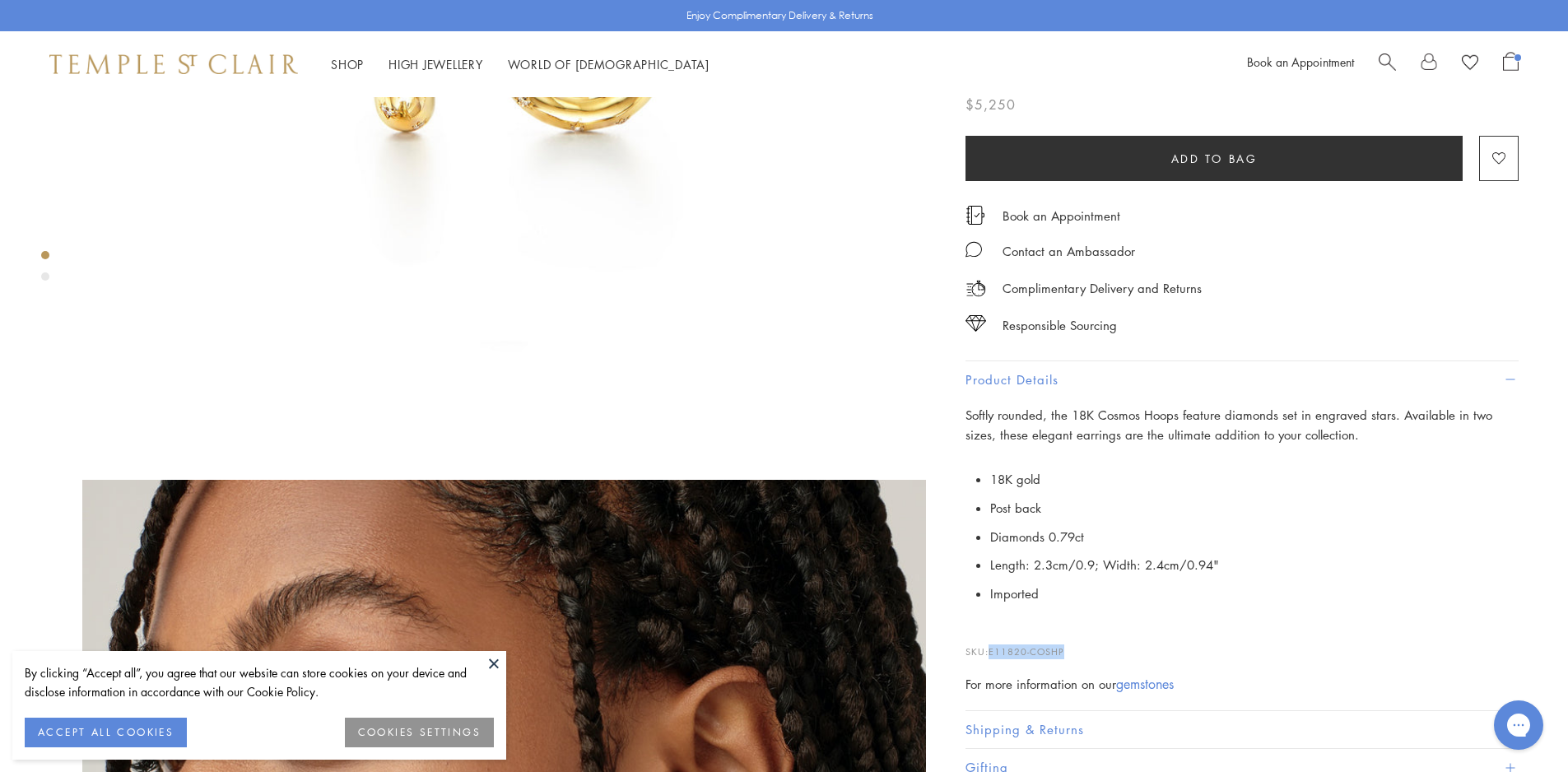
drag, startPoint x: 1074, startPoint y: 651, endPoint x: 994, endPoint y: 654, distance: 80.1
click at [993, 654] on p "SKU: E11820-COSHP" at bounding box center [1242, 644] width 554 height 31
copy span "E11820-COSHP"
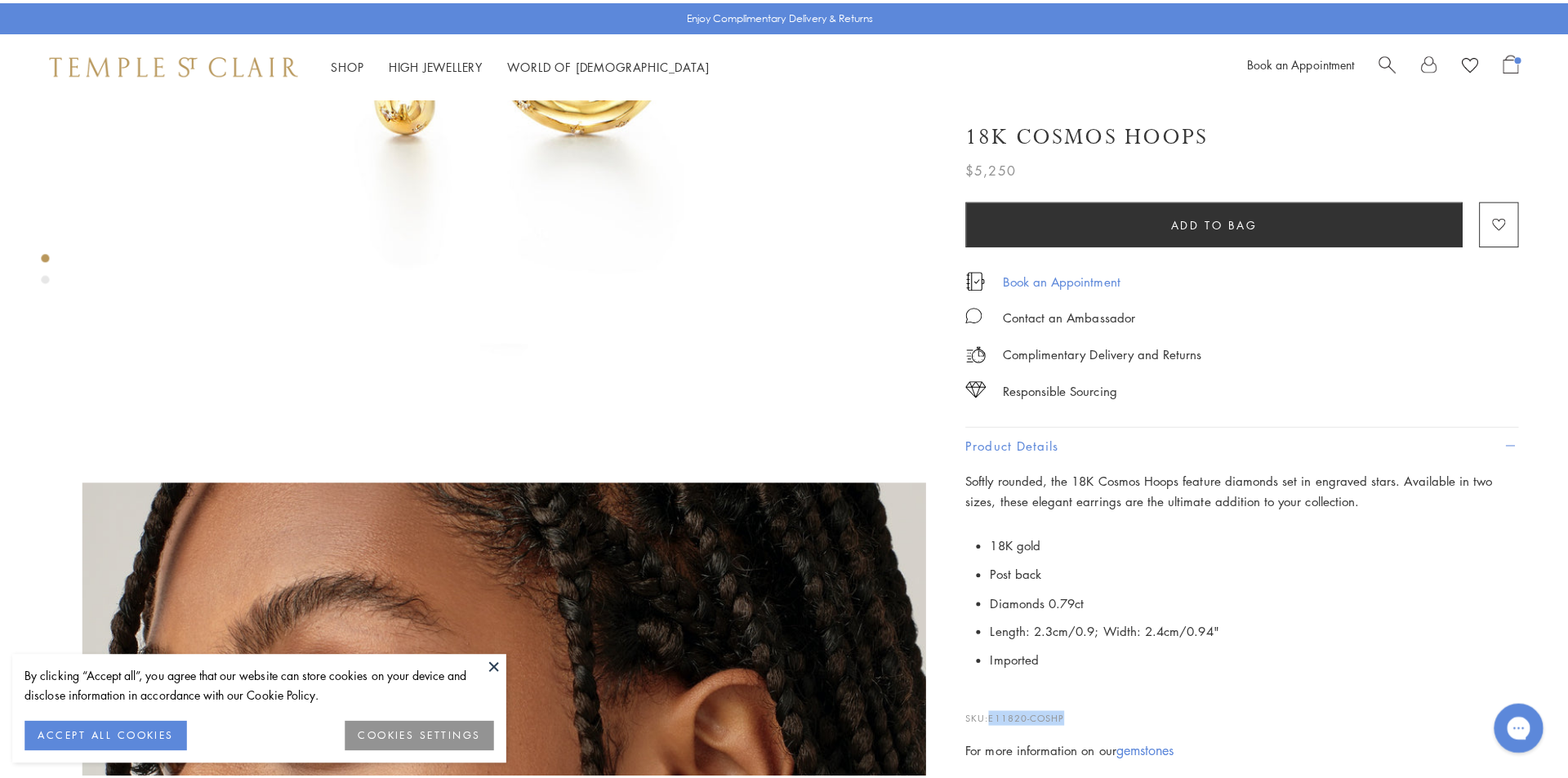
scroll to position [0, 0]
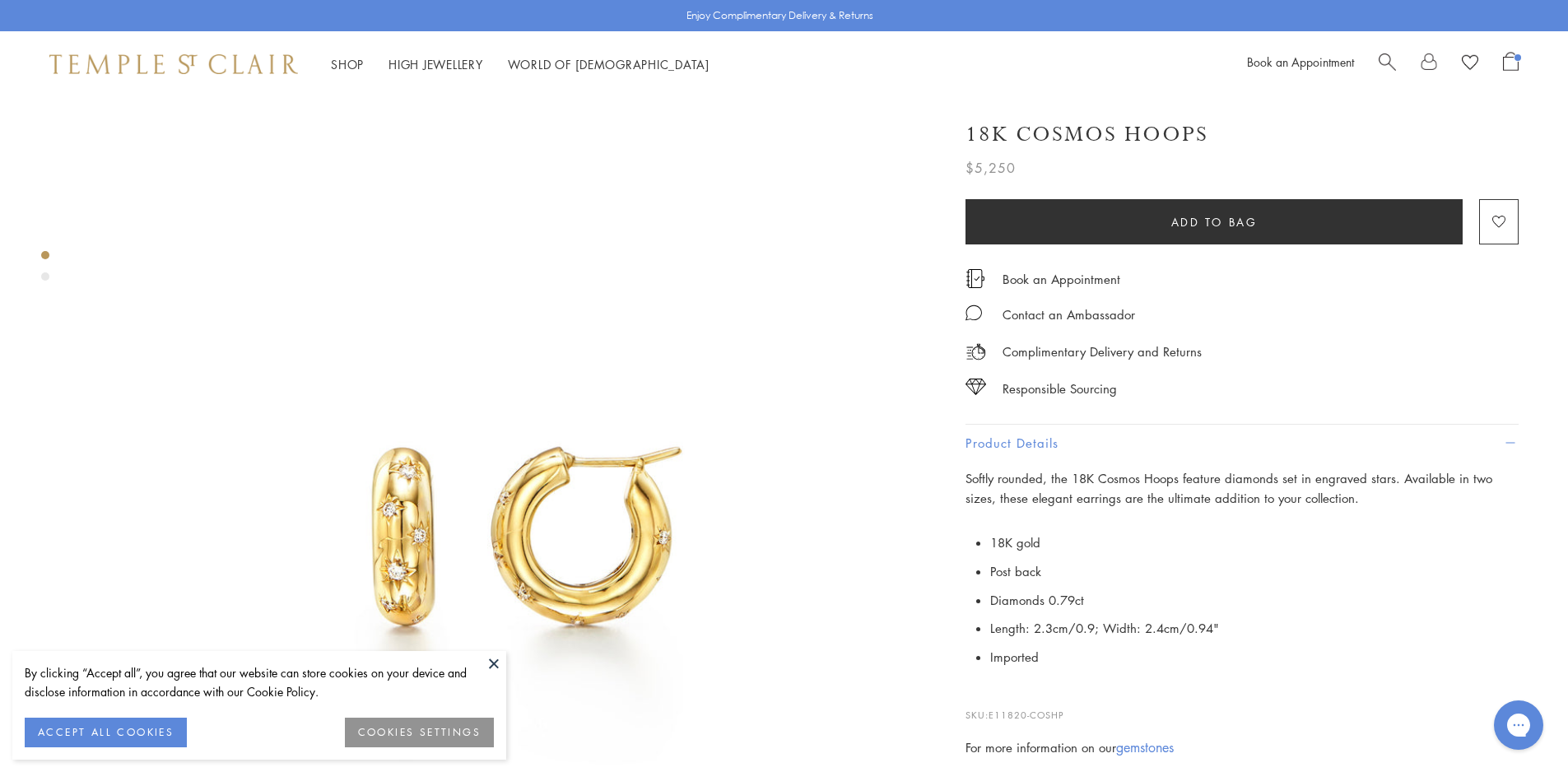
click at [1376, 59] on div "Book an Appointment" at bounding box center [1383, 64] width 272 height 25
click at [1399, 60] on div at bounding box center [1449, 64] width 140 height 25
click at [1383, 59] on span "Search" at bounding box center [1387, 60] width 17 height 17
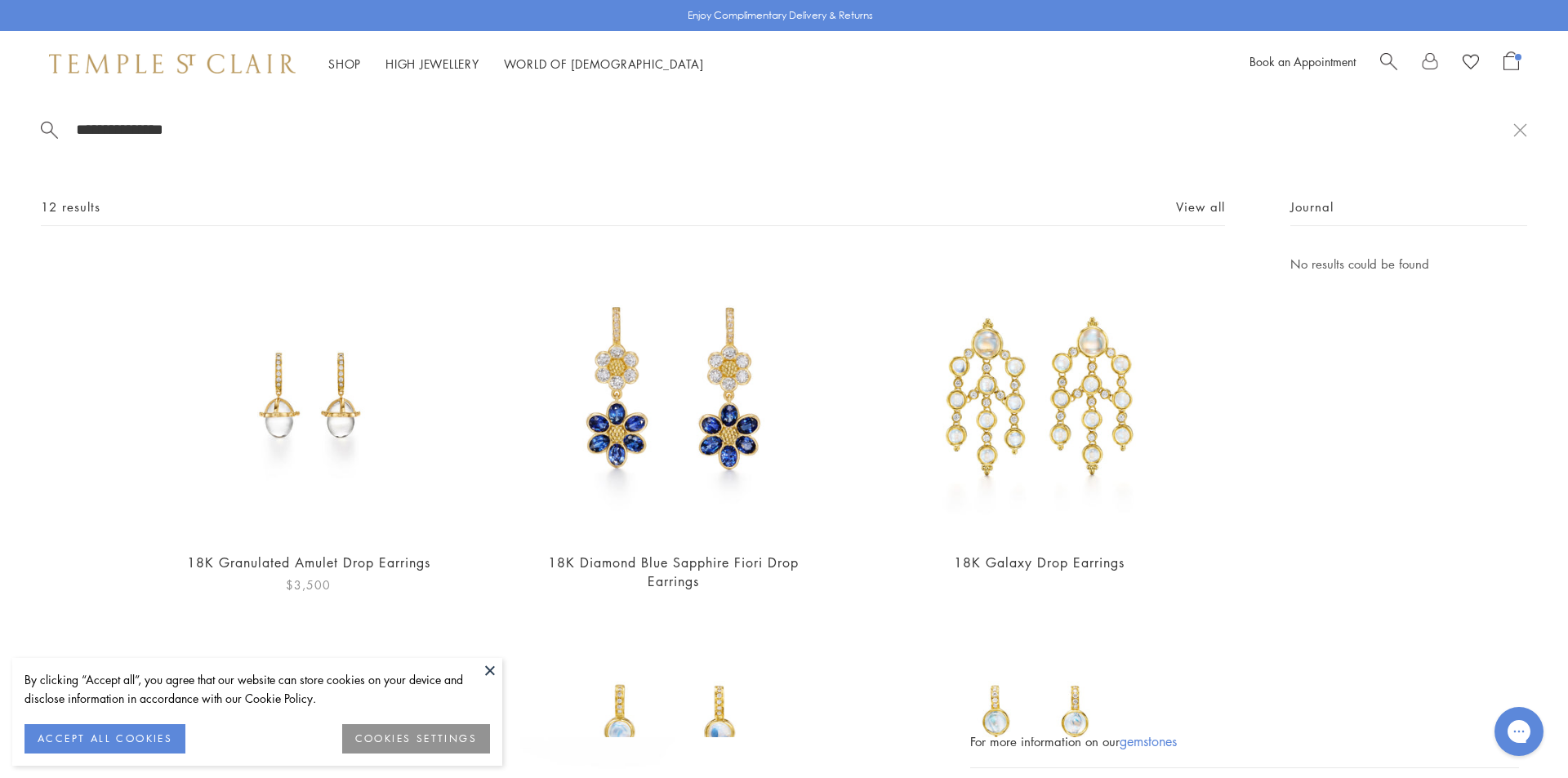
type input "**********"
click at [336, 376] on img at bounding box center [308, 396] width 283 height 283
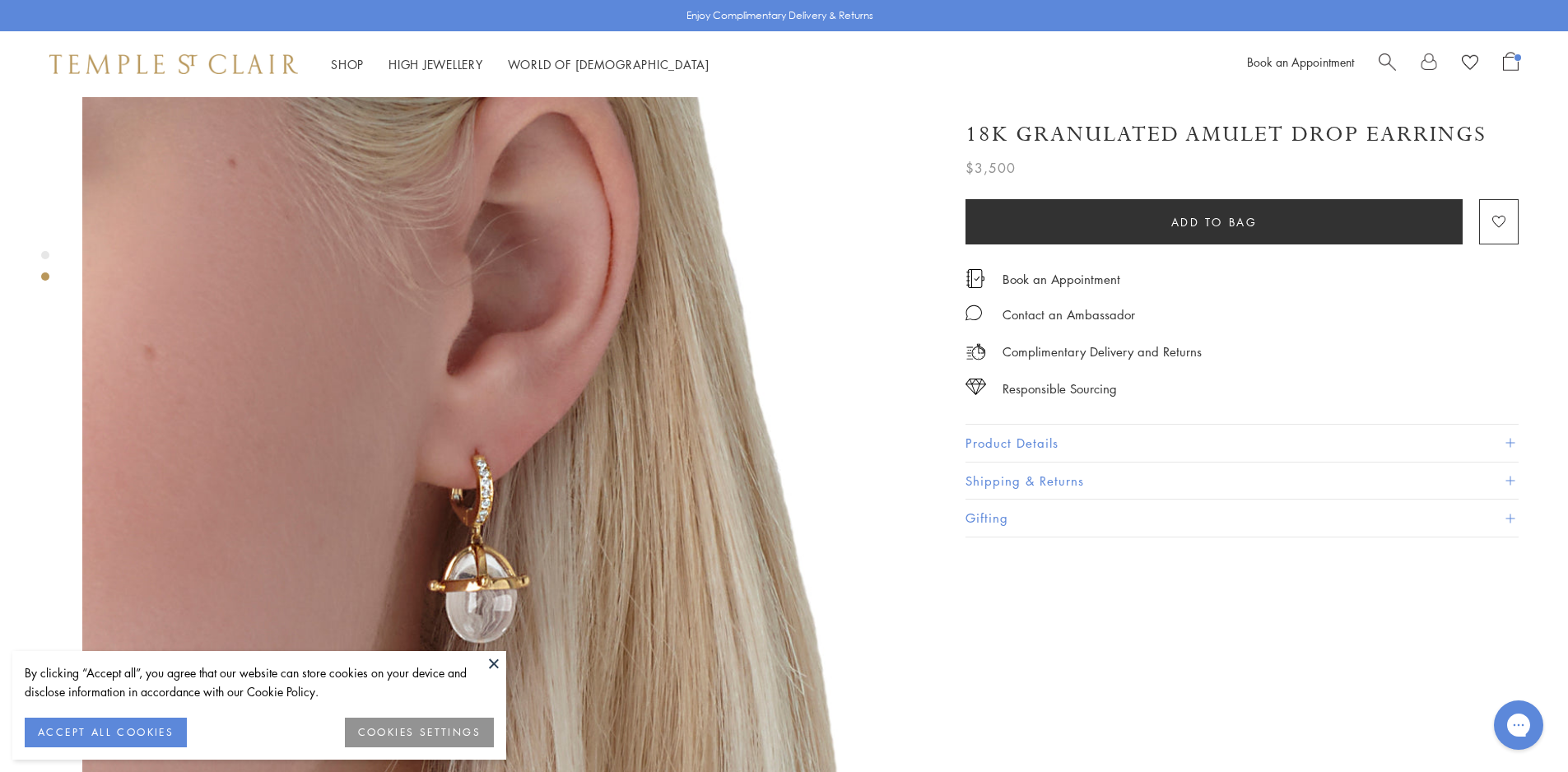
scroll to position [1153, 0]
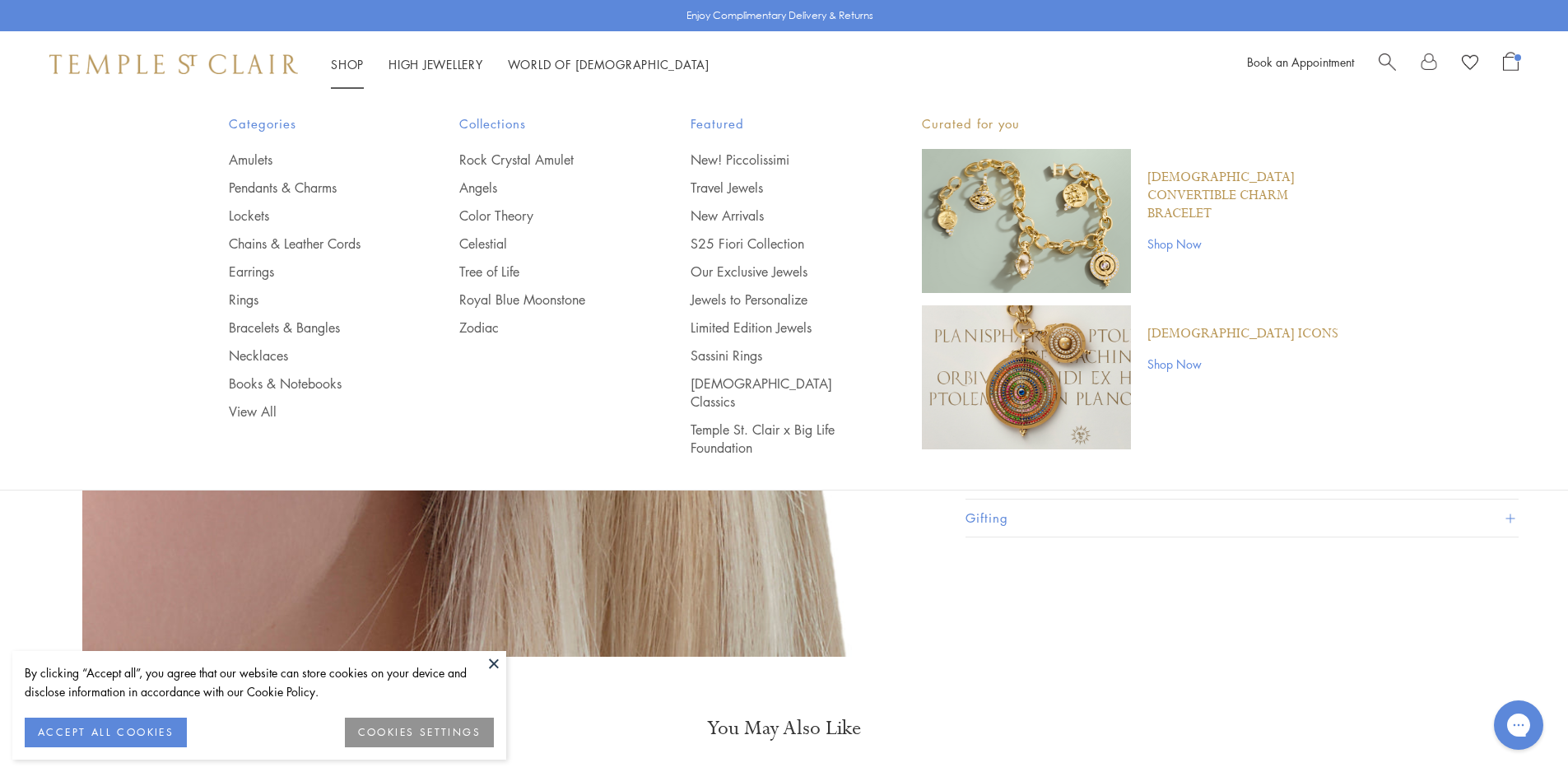
click at [352, 65] on link "Shop Shop" at bounding box center [347, 65] width 33 height 16
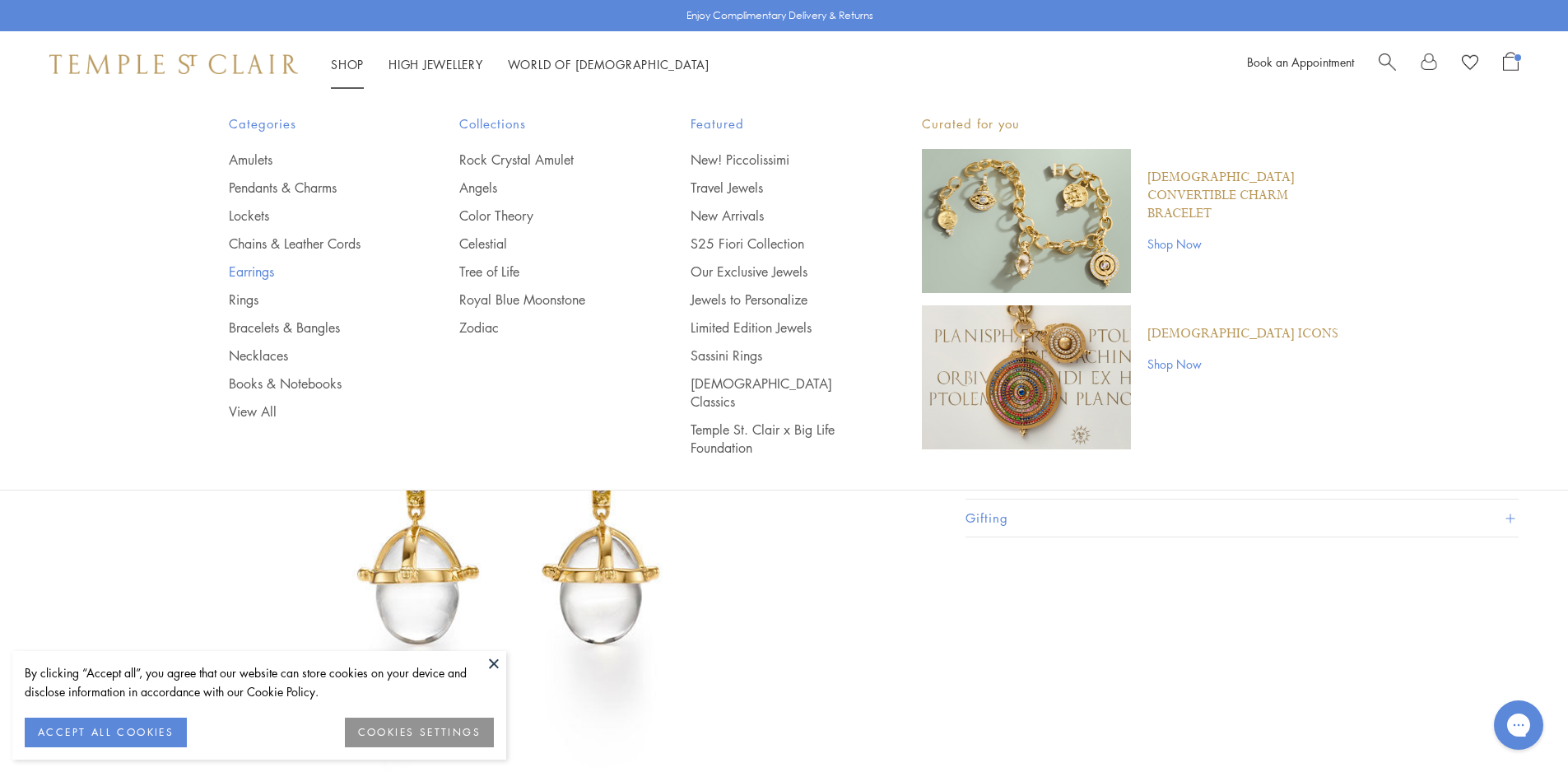
click at [257, 277] on link "Earrings" at bounding box center [312, 272] width 165 height 18
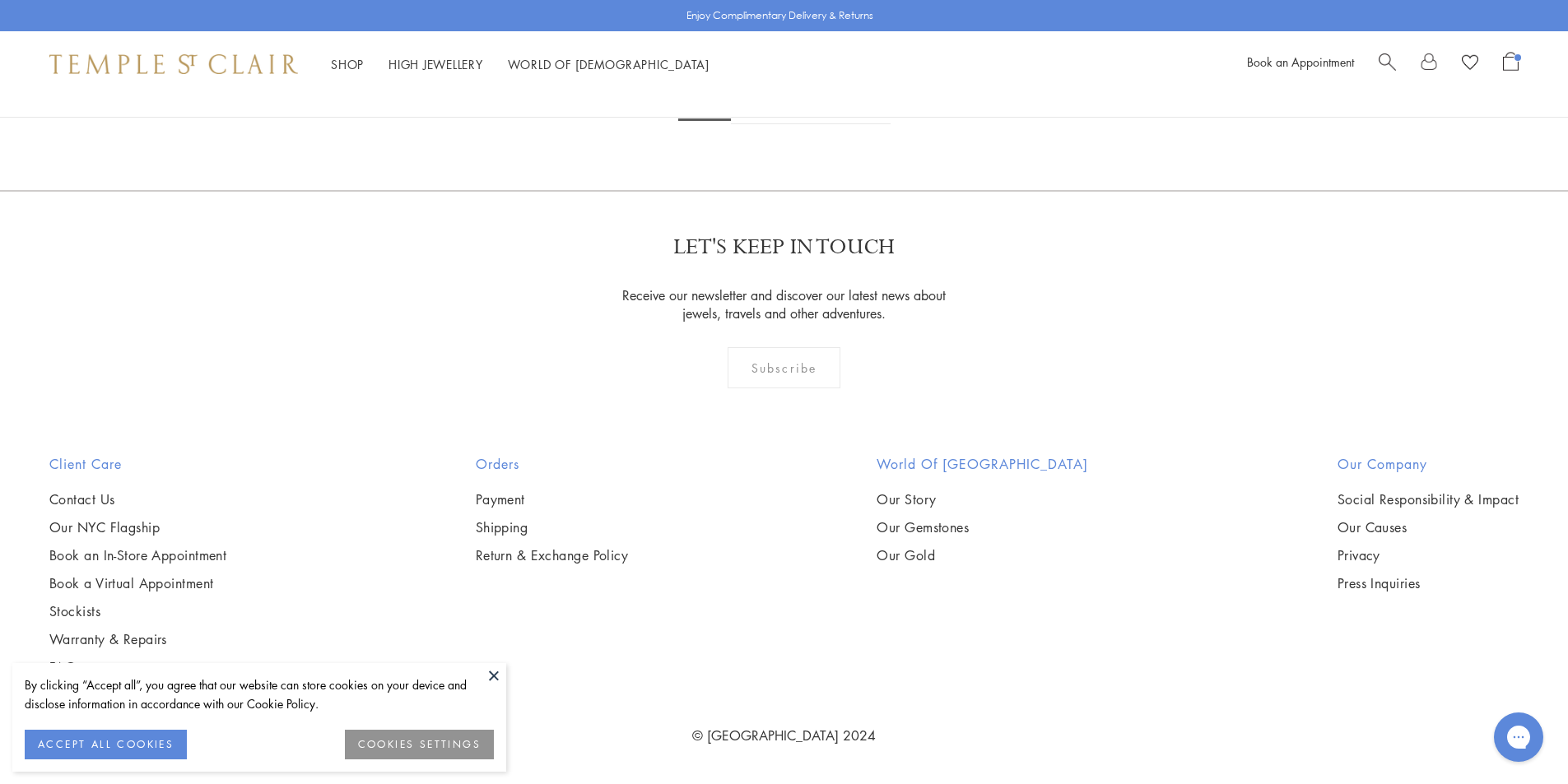
scroll to position [10531, 0]
click at [763, 124] on link "2" at bounding box center [758, 102] width 55 height 45
drag, startPoint x: 432, startPoint y: 403, endPoint x: 440, endPoint y: 402, distance: 8.1
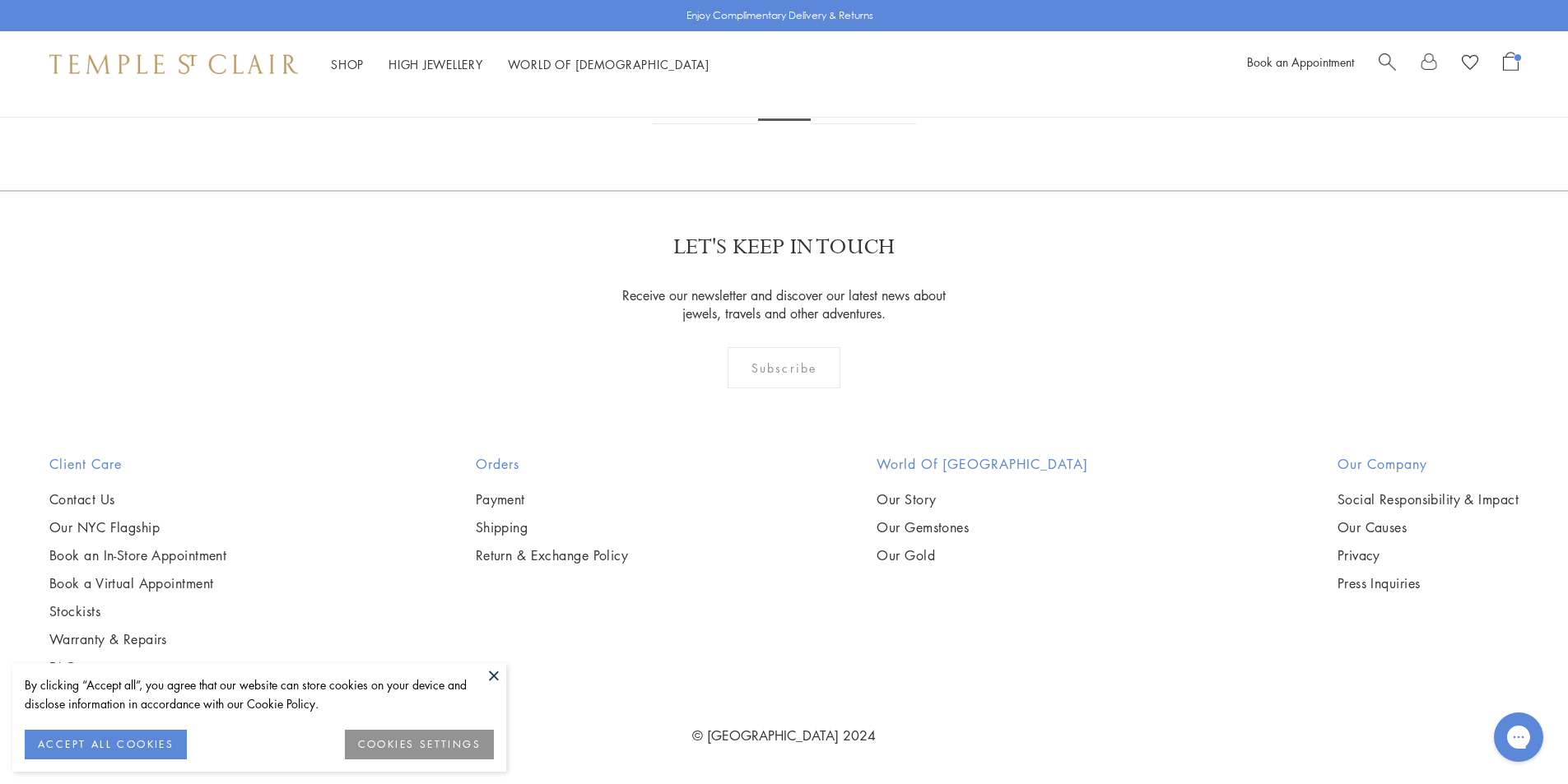
click at [0, 0] on img at bounding box center [0, 0] width 0 height 0
